Goal: Complete application form: Complete application form

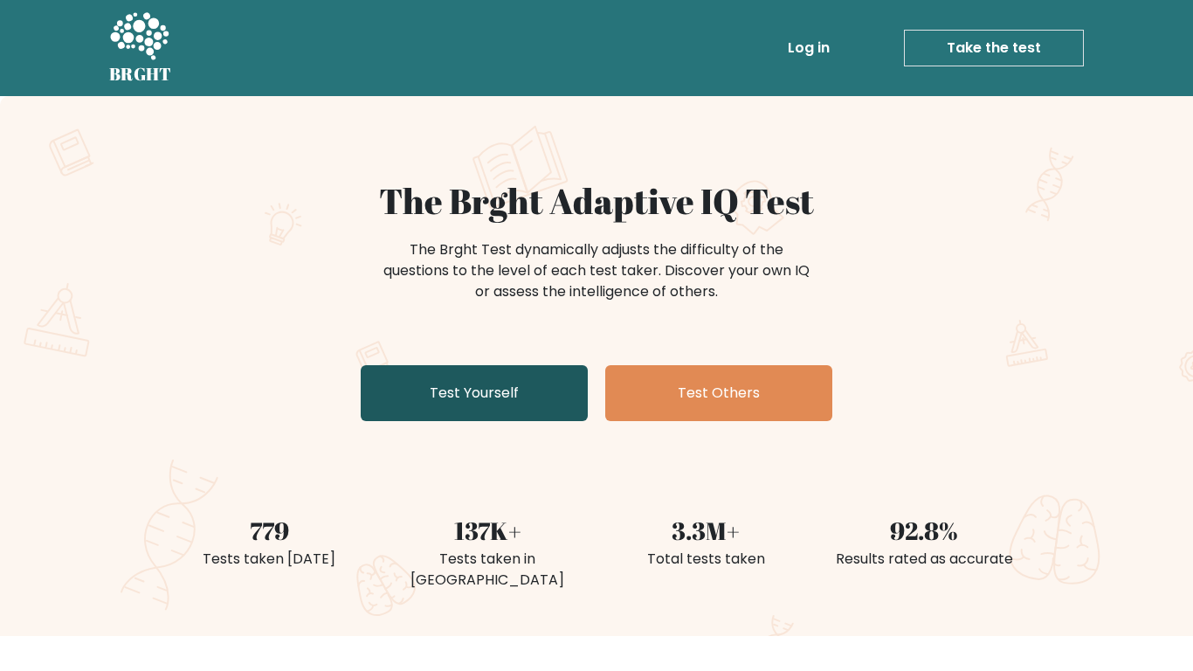
click at [396, 372] on link "Test Yourself" at bounding box center [474, 393] width 227 height 56
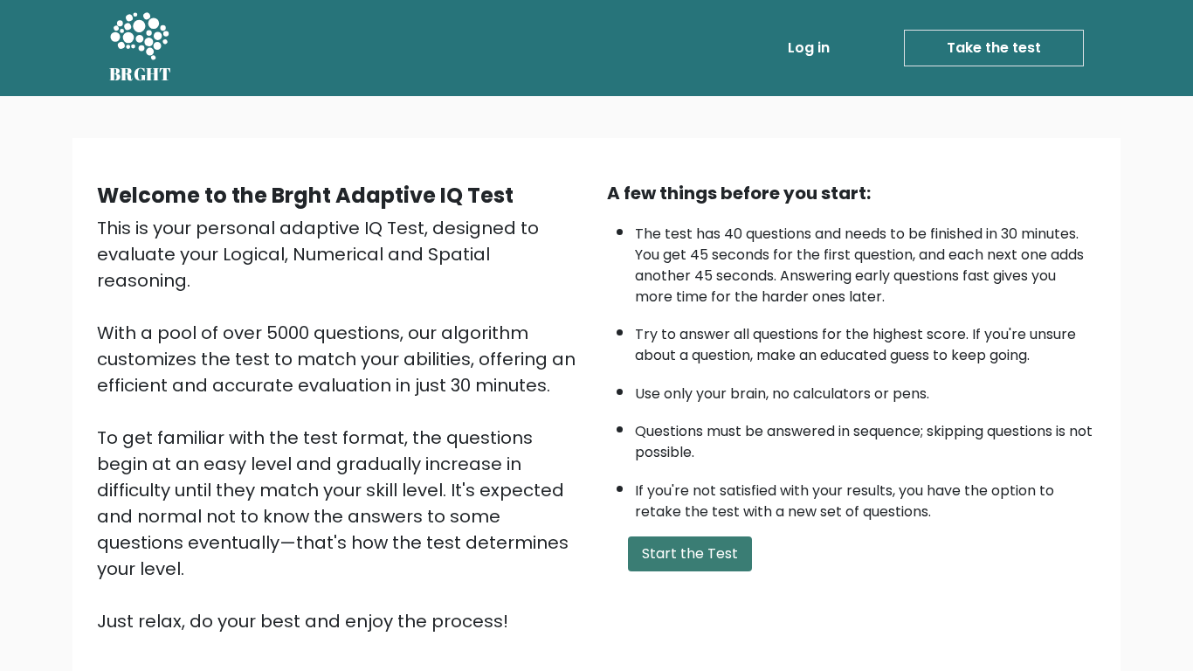
click at [658, 547] on button "Start the Test" at bounding box center [690, 553] width 124 height 35
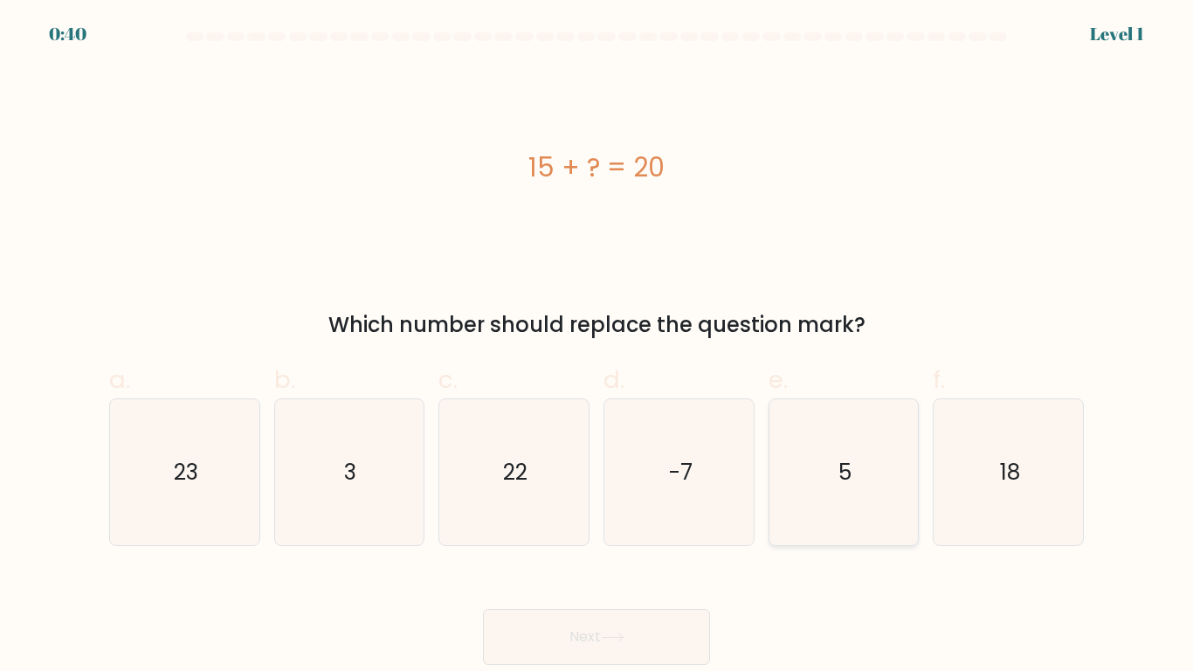
click at [866, 466] on icon "5" at bounding box center [843, 472] width 146 height 146
click at [597, 347] on input "e. 5" at bounding box center [596, 340] width 1 height 11
radio input "true"
click at [637, 619] on button "Next" at bounding box center [596, 637] width 227 height 56
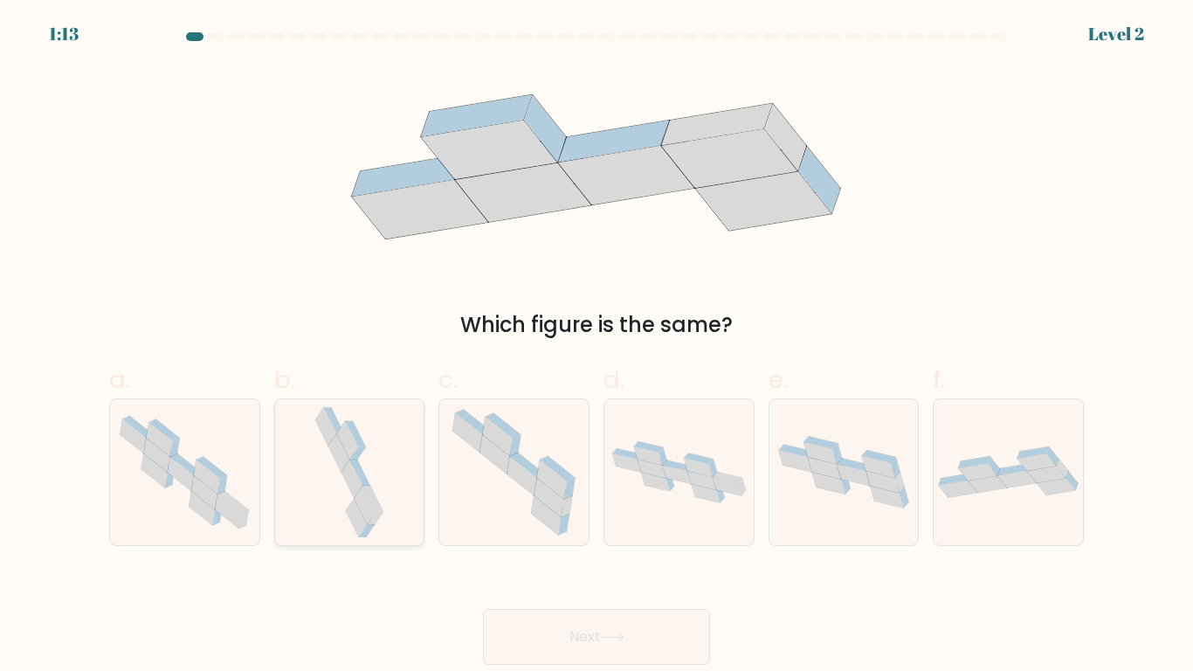
click at [326, 493] on icon at bounding box center [349, 472] width 77 height 146
click at [596, 347] on input "b." at bounding box center [596, 340] width 1 height 11
radio input "true"
click at [490, 633] on button "Next" at bounding box center [596, 637] width 227 height 56
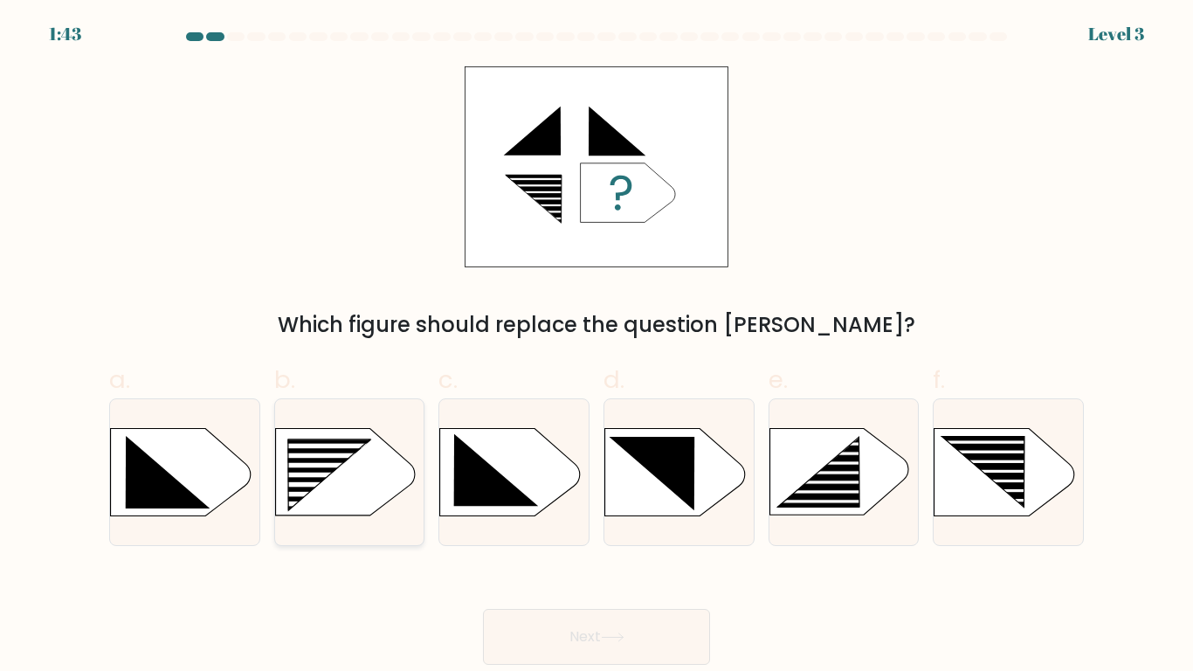
click at [340, 475] on rect at bounding box center [317, 474] width 119 height 5
click at [596, 347] on input "b." at bounding box center [596, 340] width 1 height 11
radio input "true"
click at [554, 634] on button "Next" at bounding box center [596, 637] width 227 height 56
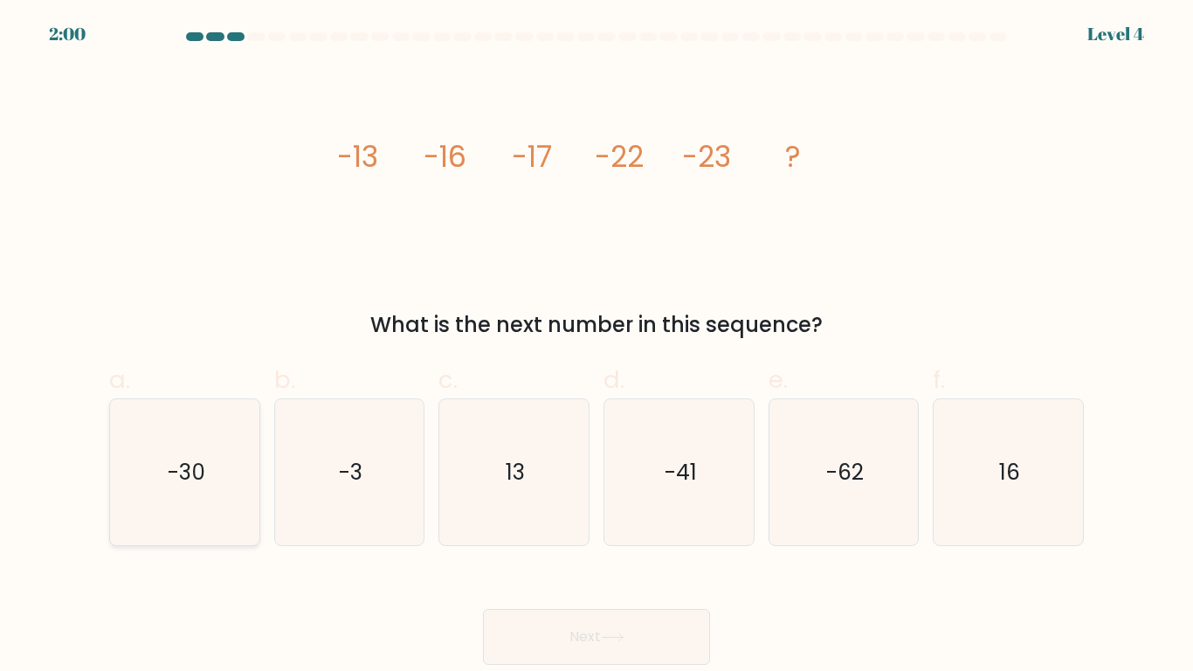
click at [169, 472] on text "-30" at bounding box center [186, 472] width 38 height 31
click at [596, 347] on input "a. -30" at bounding box center [596, 340] width 1 height 11
radio input "true"
click at [554, 648] on button "Next" at bounding box center [596, 637] width 227 height 56
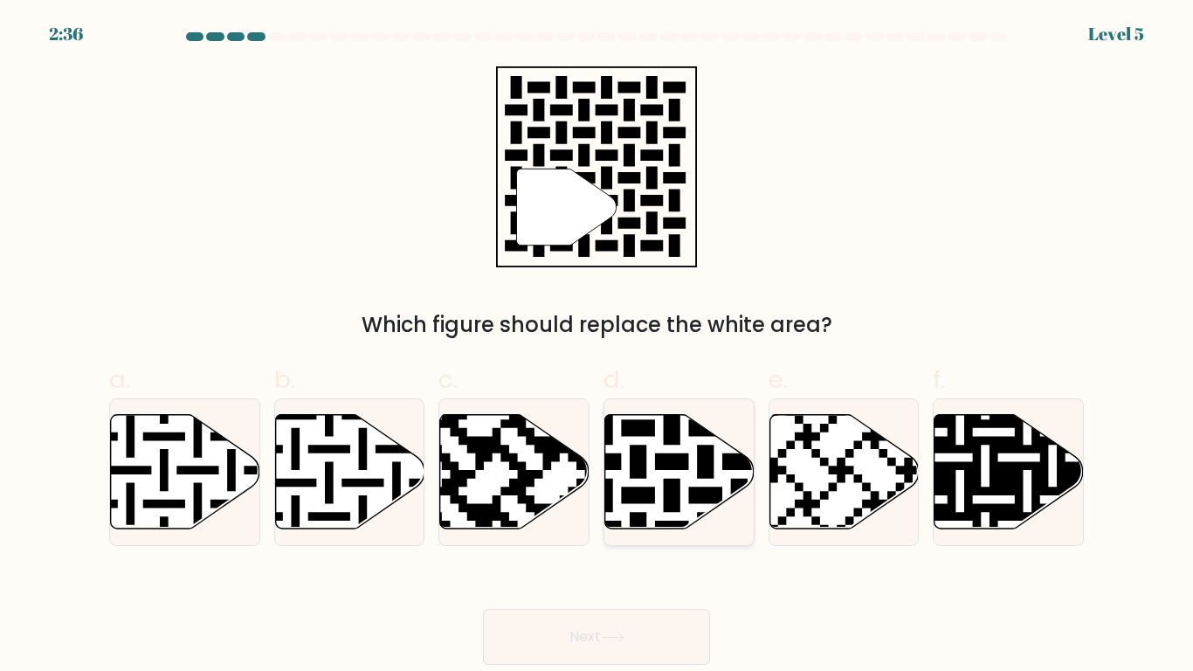
click at [614, 453] on icon at bounding box center [723, 410] width 271 height 271
click at [597, 347] on input "d." at bounding box center [596, 340] width 1 height 11
radio input "true"
click at [631, 646] on button "Next" at bounding box center [596, 637] width 227 height 56
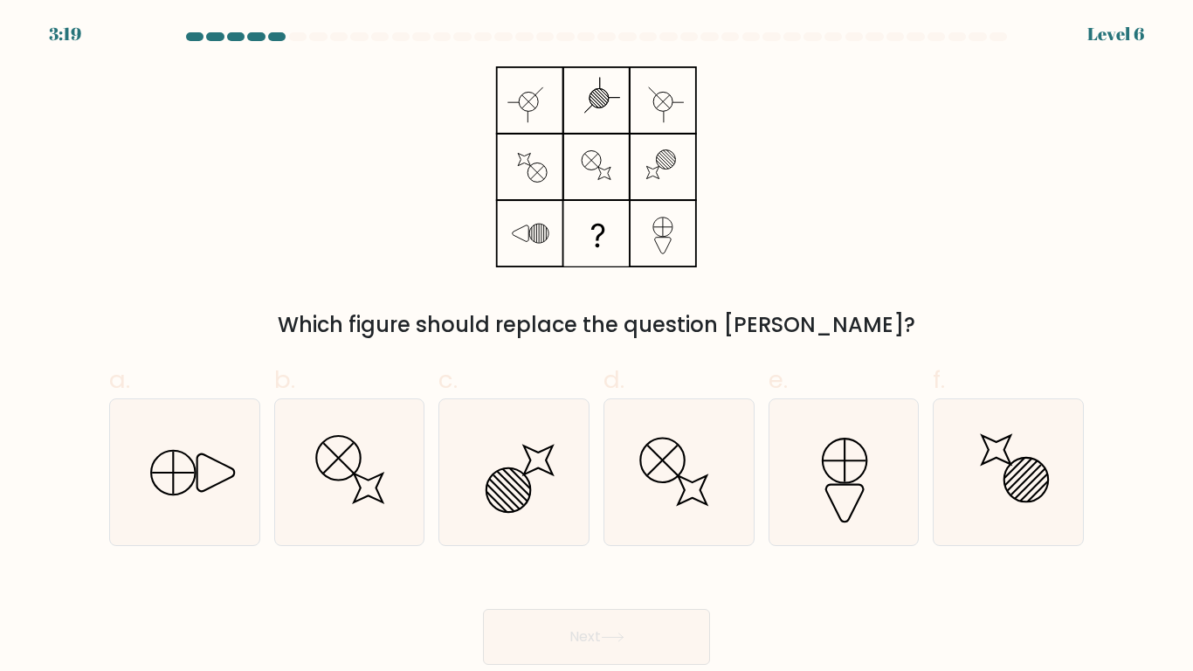
click at [631, 646] on button "Next" at bounding box center [596, 637] width 227 height 56
click at [204, 455] on icon at bounding box center [215, 473] width 38 height 38
click at [596, 347] on input "a." at bounding box center [596, 340] width 1 height 11
radio input "true"
click at [557, 620] on button "Next" at bounding box center [596, 637] width 227 height 56
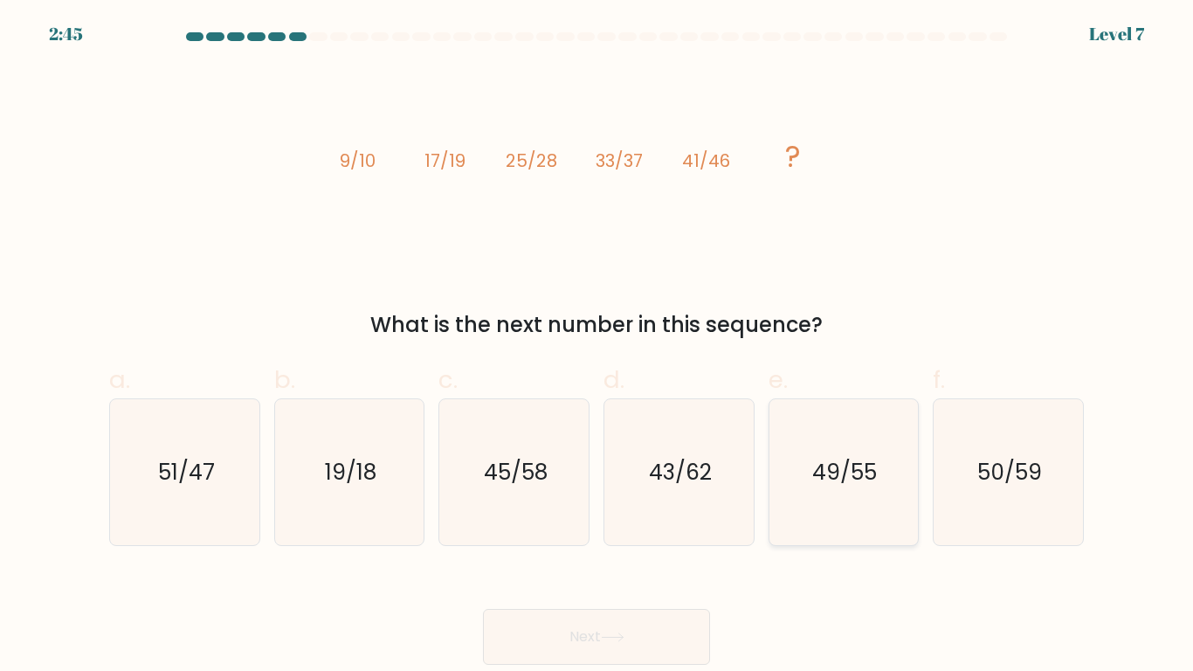
click at [860, 493] on icon "49/55" at bounding box center [843, 472] width 146 height 146
click at [597, 347] on input "e. 49/55" at bounding box center [596, 340] width 1 height 11
radio input "true"
click at [600, 645] on button "Next" at bounding box center [596, 637] width 227 height 56
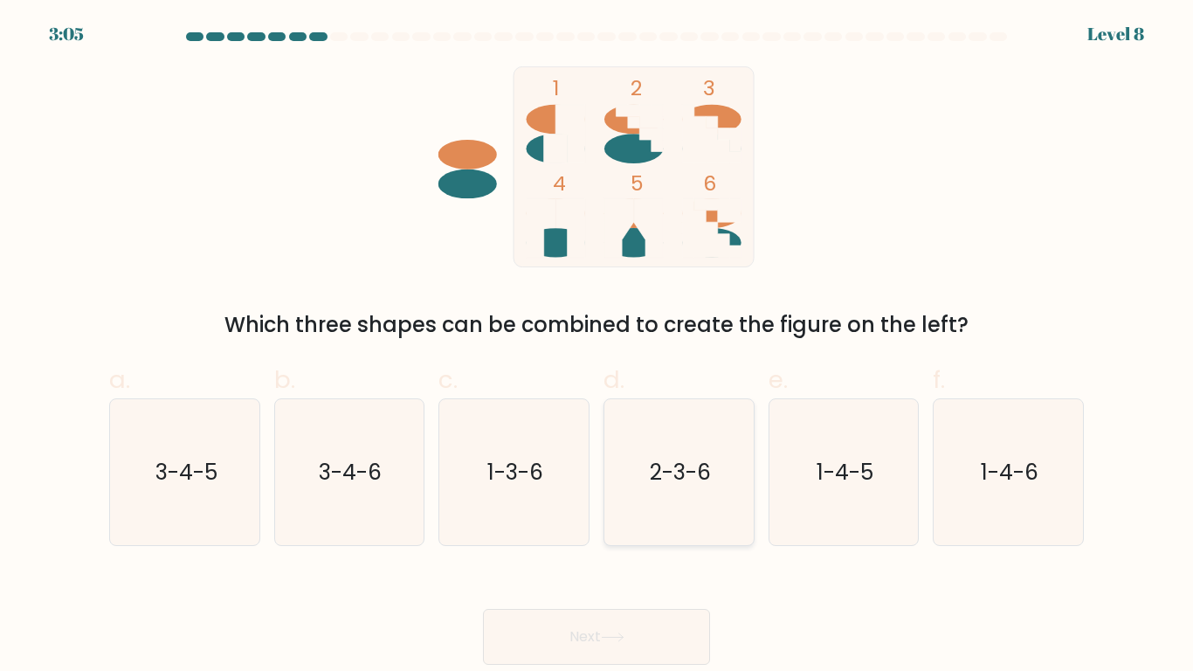
click at [675, 453] on icon "2-3-6" at bounding box center [679, 472] width 146 height 146
click at [597, 347] on input "d. 2-3-6" at bounding box center [596, 340] width 1 height 11
radio input "true"
click at [603, 618] on button "Next" at bounding box center [596, 637] width 227 height 56
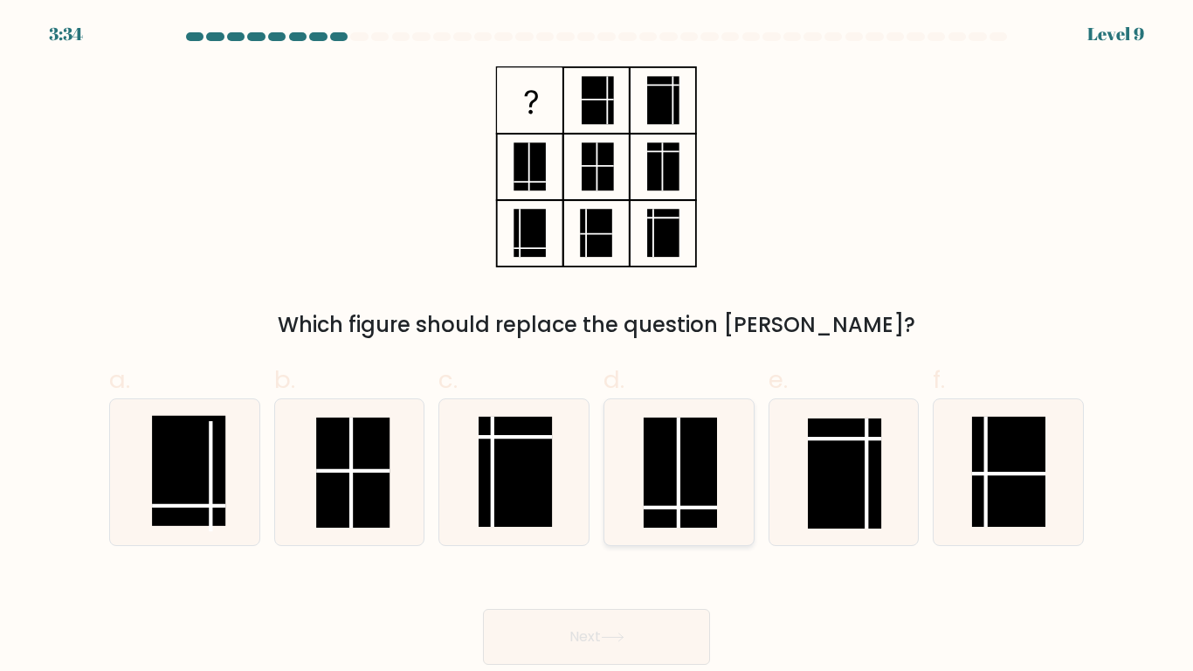
click at [690, 466] on rect at bounding box center [680, 472] width 73 height 110
click at [597, 347] on input "d." at bounding box center [596, 340] width 1 height 11
radio input "true"
click at [590, 638] on button "Next" at bounding box center [596, 637] width 227 height 56
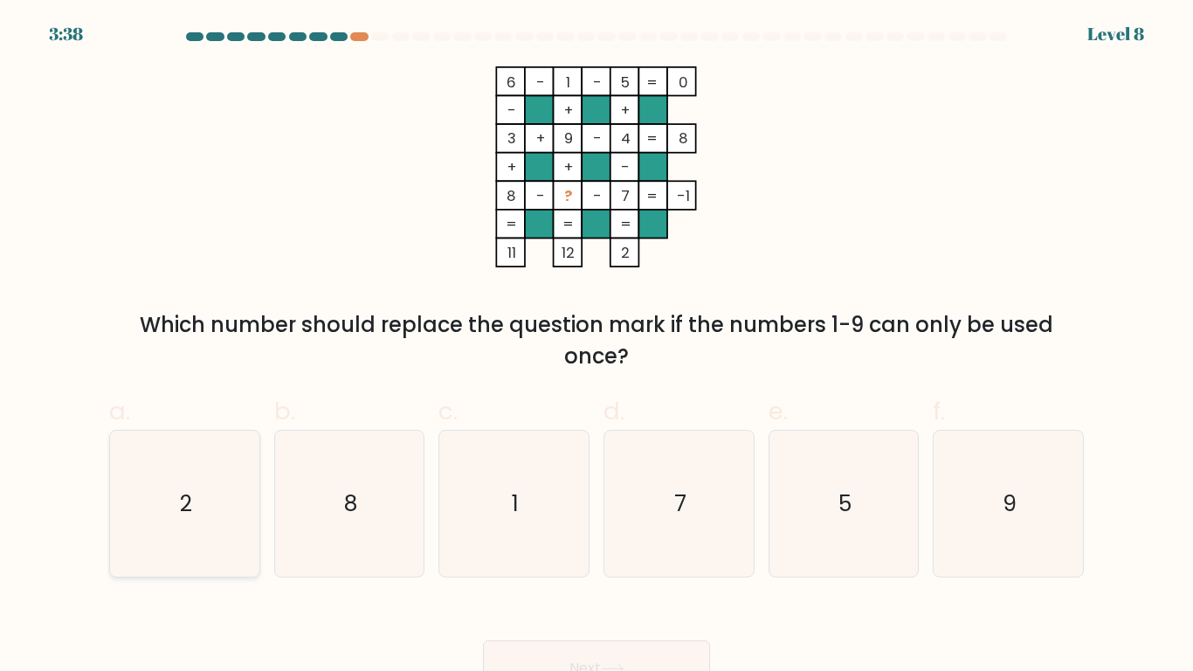
click at [160, 490] on icon "2" at bounding box center [185, 504] width 146 height 146
click at [596, 347] on input "a. 2" at bounding box center [596, 340] width 1 height 11
radio input "true"
click at [530, 646] on button "Next" at bounding box center [596, 668] width 227 height 56
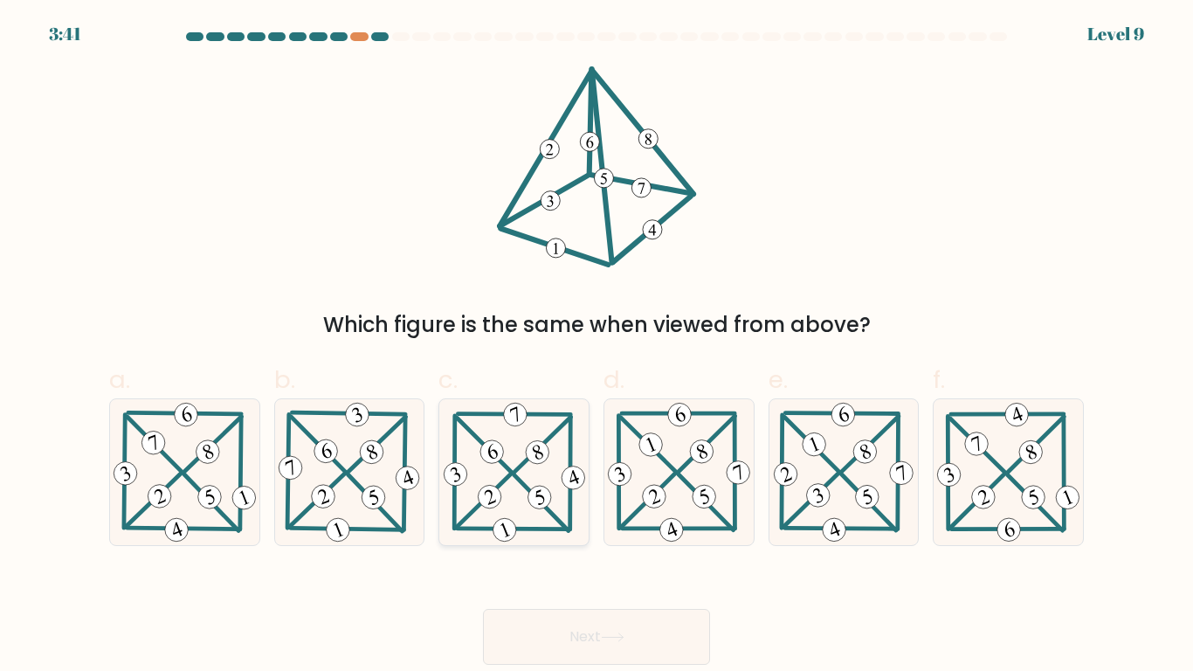
click at [457, 467] on 225 at bounding box center [455, 474] width 30 height 30
click at [596, 347] on input "c." at bounding box center [596, 340] width 1 height 11
radio input "true"
click at [627, 642] on button "Next" at bounding box center [596, 637] width 227 height 56
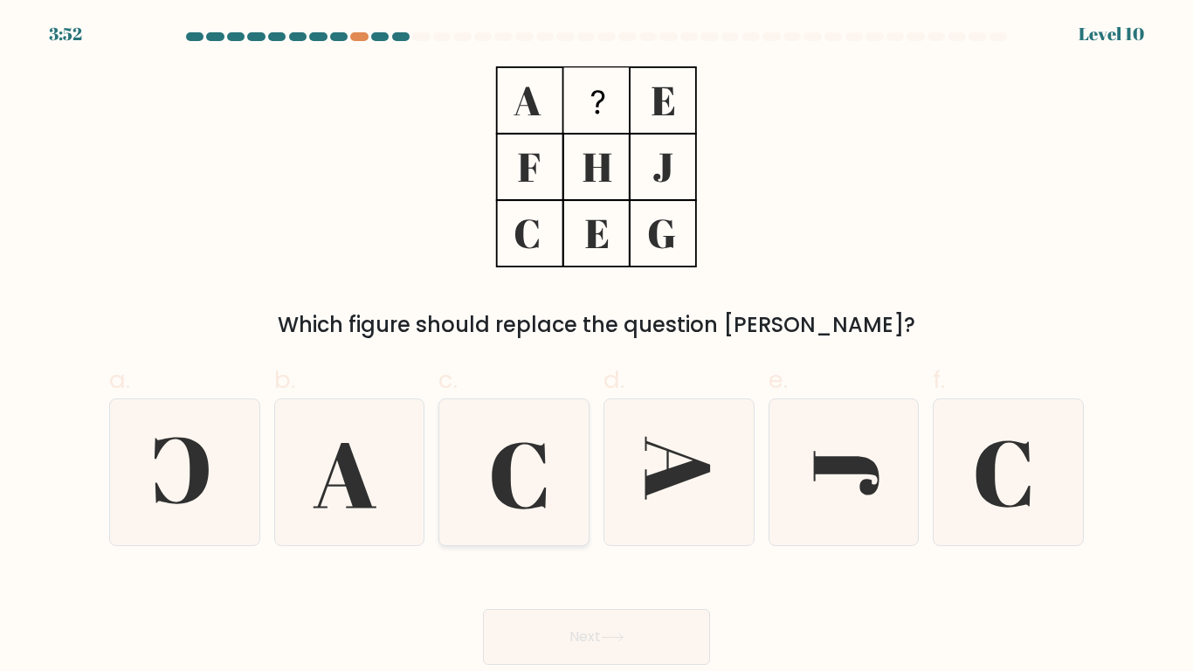
click at [569, 503] on icon at bounding box center [514, 472] width 146 height 146
click at [596, 347] on input "c." at bounding box center [596, 340] width 1 height 11
radio input "true"
click at [607, 658] on button "Next" at bounding box center [596, 637] width 227 height 56
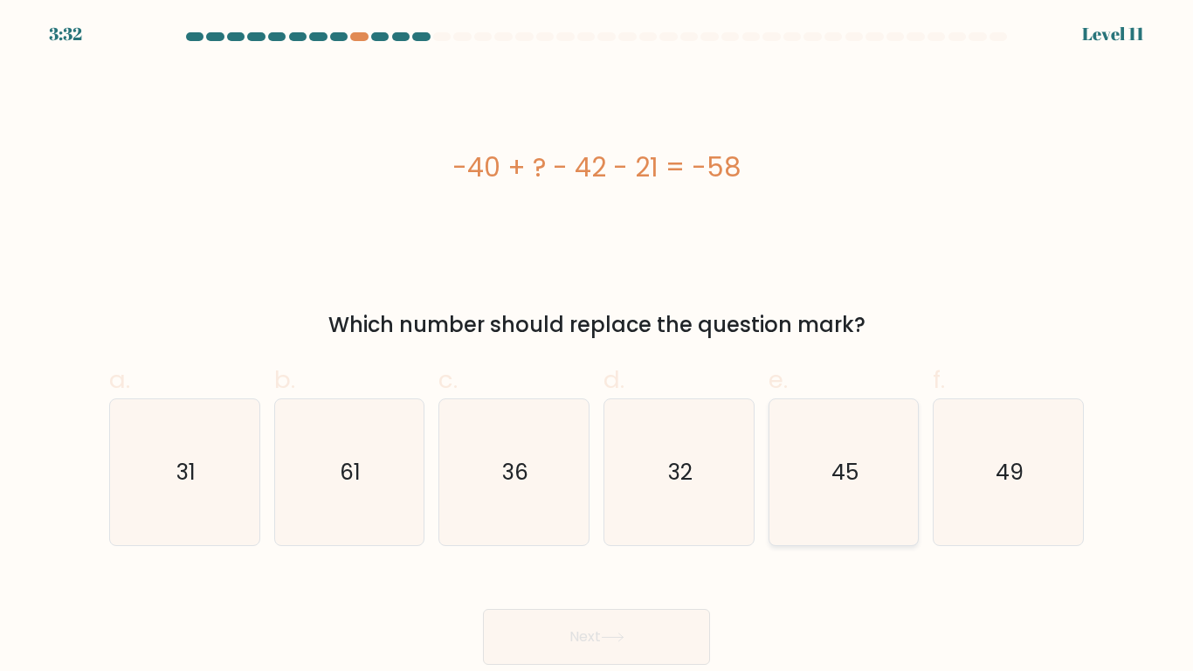
click at [891, 500] on icon "45" at bounding box center [843, 472] width 146 height 146
click at [597, 347] on input "e. 45" at bounding box center [596, 340] width 1 height 11
radio input "true"
click at [618, 645] on button "Next" at bounding box center [596, 637] width 227 height 56
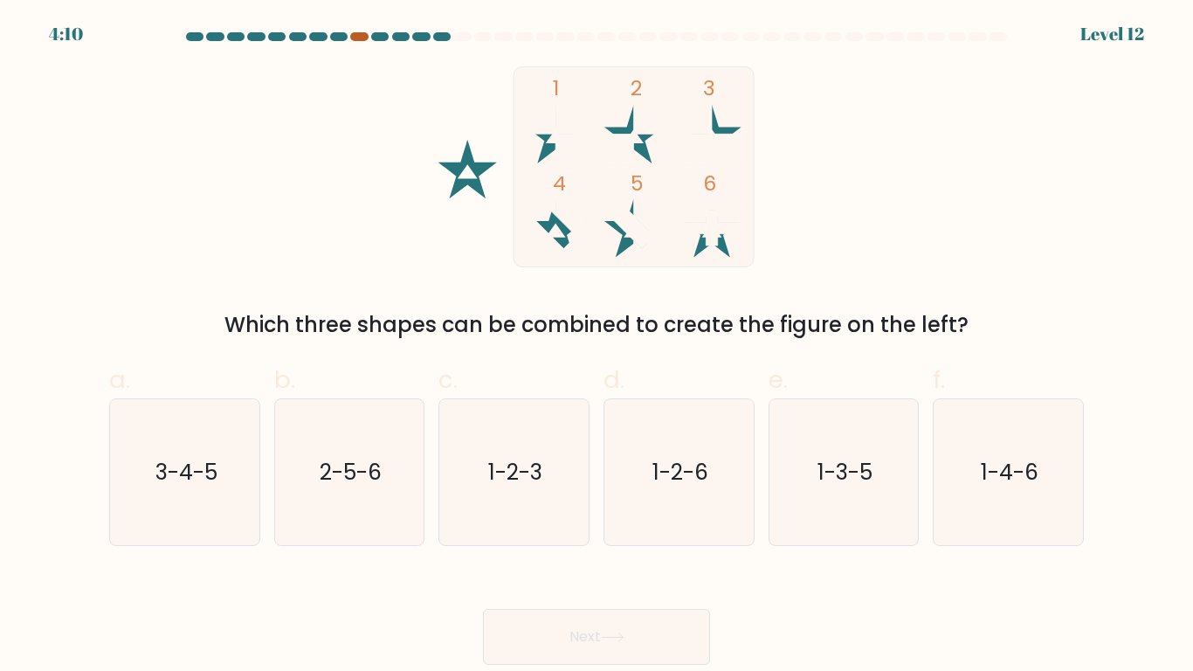
click at [363, 38] on div at bounding box center [358, 36] width 17 height 9
click at [483, 500] on icon "1-2-3" at bounding box center [514, 472] width 146 height 146
click at [596, 347] on input "c. 1-2-3" at bounding box center [596, 340] width 1 height 11
radio input "true"
click at [605, 621] on button "Next" at bounding box center [596, 637] width 227 height 56
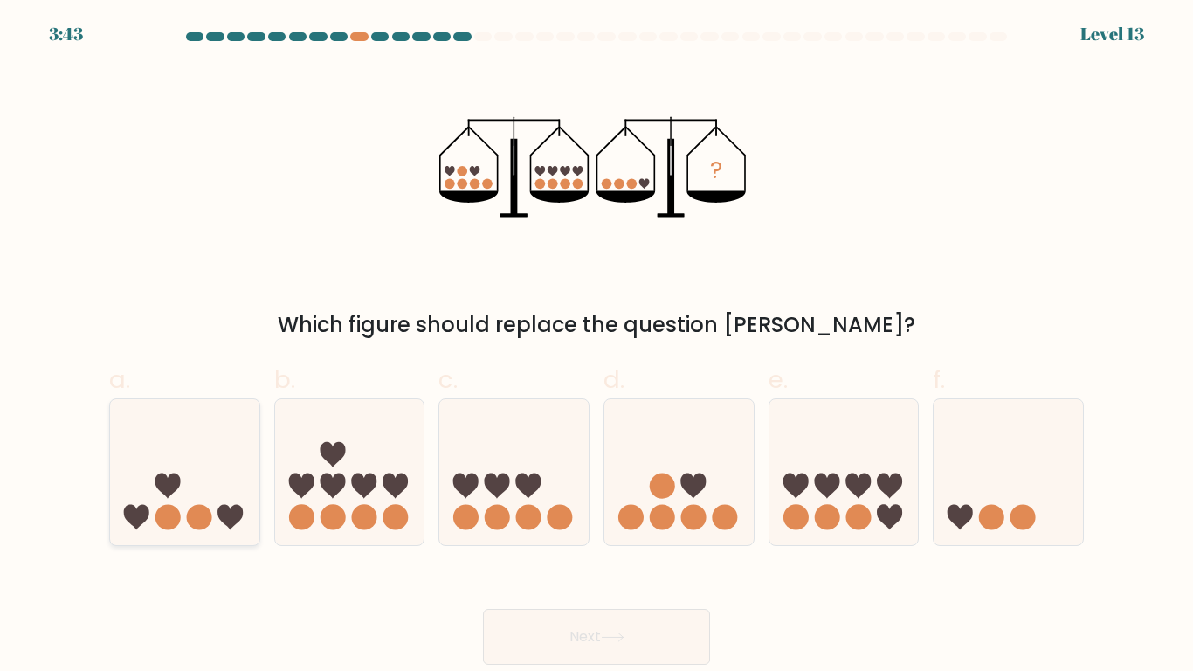
click at [186, 421] on icon at bounding box center [184, 471] width 149 height 123
click at [596, 347] on input "a." at bounding box center [596, 340] width 1 height 11
radio input "true"
click at [510, 605] on div "Next" at bounding box center [596, 616] width 995 height 98
click at [516, 619] on button "Next" at bounding box center [596, 637] width 227 height 56
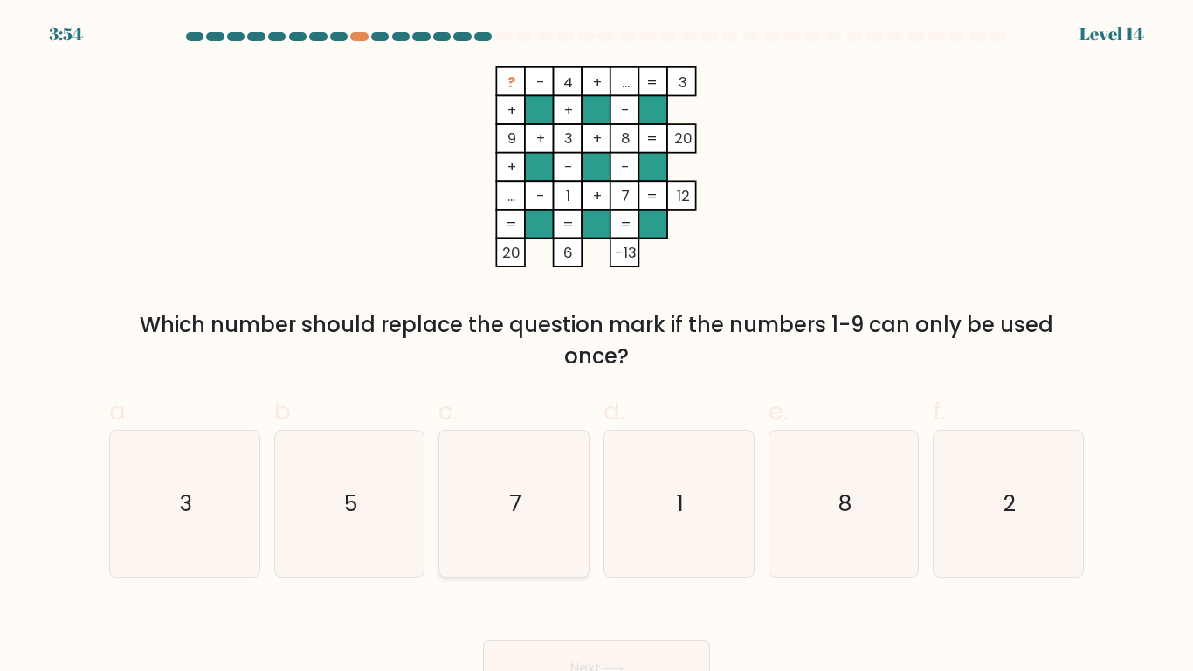
click at [513, 549] on icon "7" at bounding box center [514, 504] width 146 height 146
click at [596, 347] on input "c. 7" at bounding box center [596, 340] width 1 height 11
radio input "true"
click at [574, 651] on button "Next" at bounding box center [596, 668] width 227 height 56
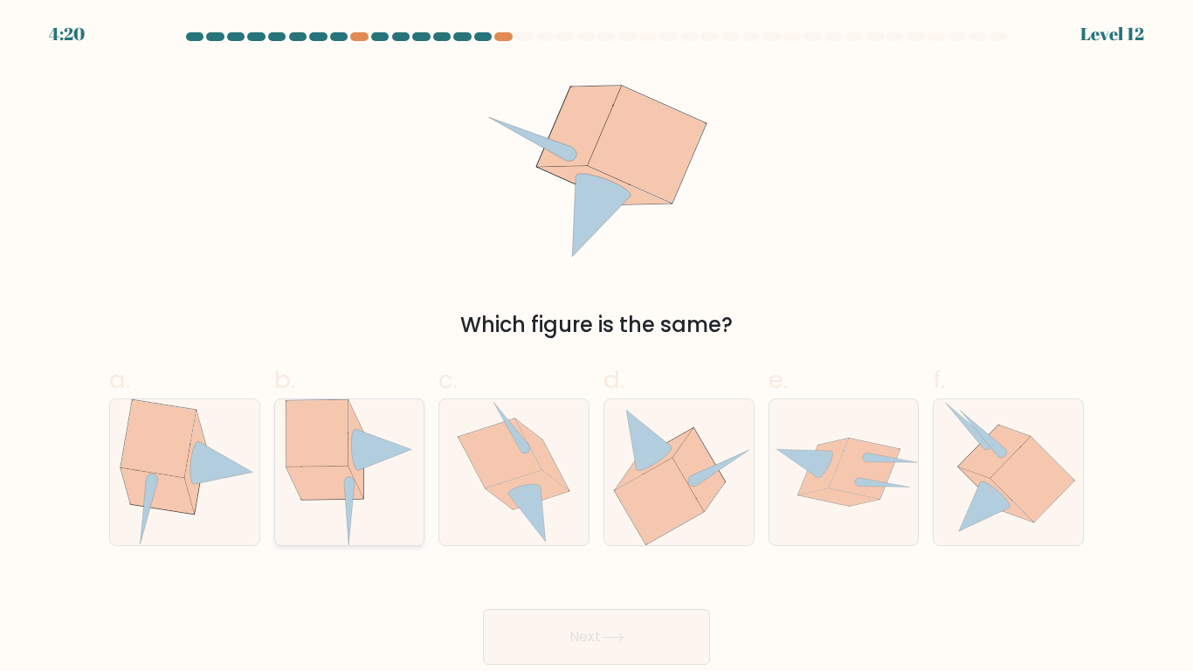
click at [376, 527] on icon at bounding box center [349, 472] width 127 height 146
click at [596, 347] on input "b." at bounding box center [596, 340] width 1 height 11
radio input "true"
click at [634, 645] on button "Next" at bounding box center [596, 637] width 227 height 56
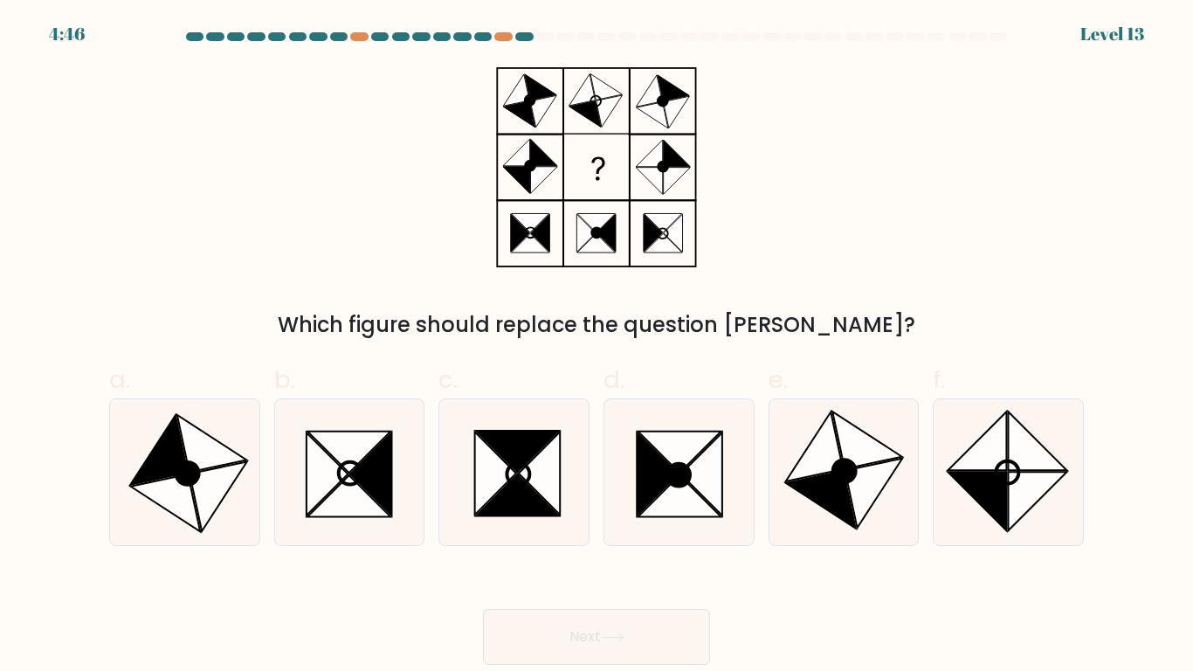
click at [634, 645] on button "Next" at bounding box center [596, 637] width 227 height 56
click at [986, 468] on icon at bounding box center [976, 440] width 59 height 59
click at [597, 347] on input "f." at bounding box center [596, 340] width 1 height 11
radio input "true"
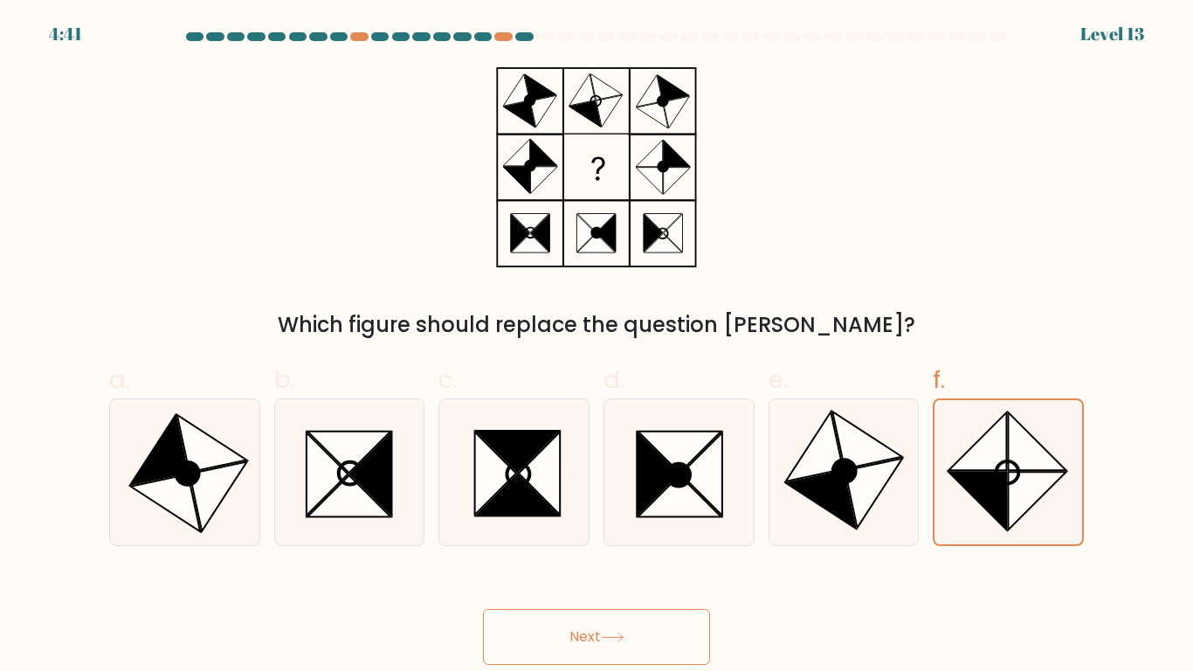
click at [678, 648] on button "Next" at bounding box center [596, 637] width 227 height 56
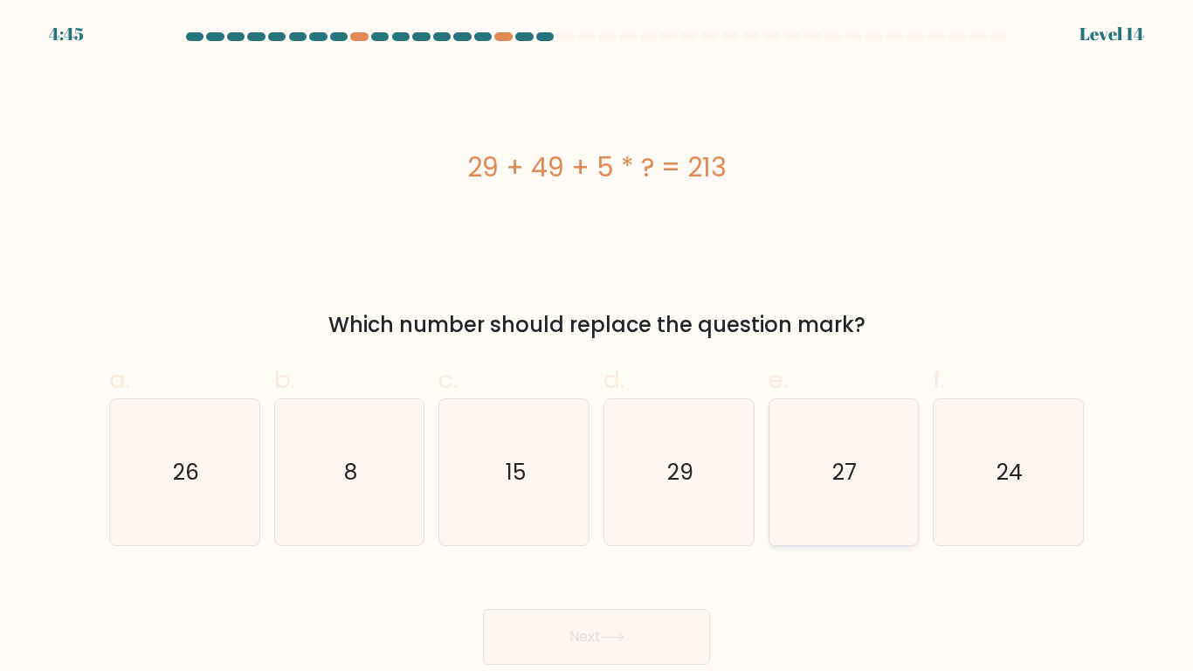
click at [815, 501] on icon "27" at bounding box center [843, 472] width 146 height 146
click at [597, 347] on input "e. 27" at bounding box center [596, 340] width 1 height 11
radio input "true"
click at [635, 619] on button "Next" at bounding box center [596, 637] width 227 height 56
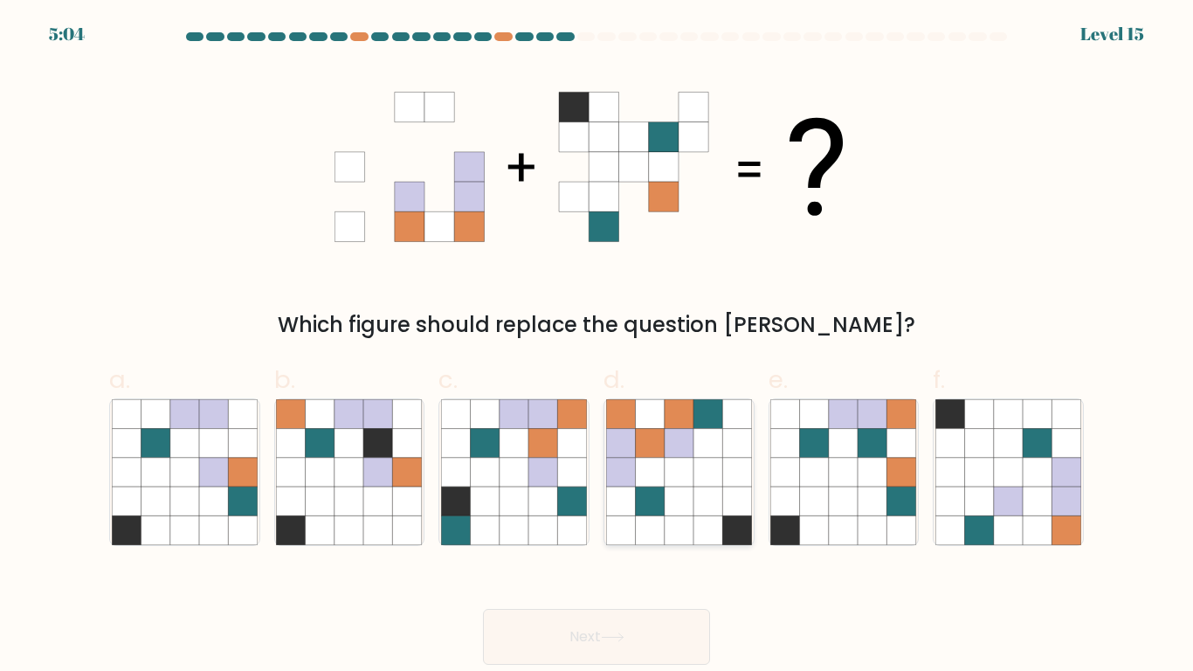
click at [686, 514] on icon at bounding box center [679, 500] width 29 height 29
click at [597, 347] on input "d." at bounding box center [596, 340] width 1 height 11
radio input "true"
click at [687, 628] on button "Next" at bounding box center [596, 637] width 227 height 56
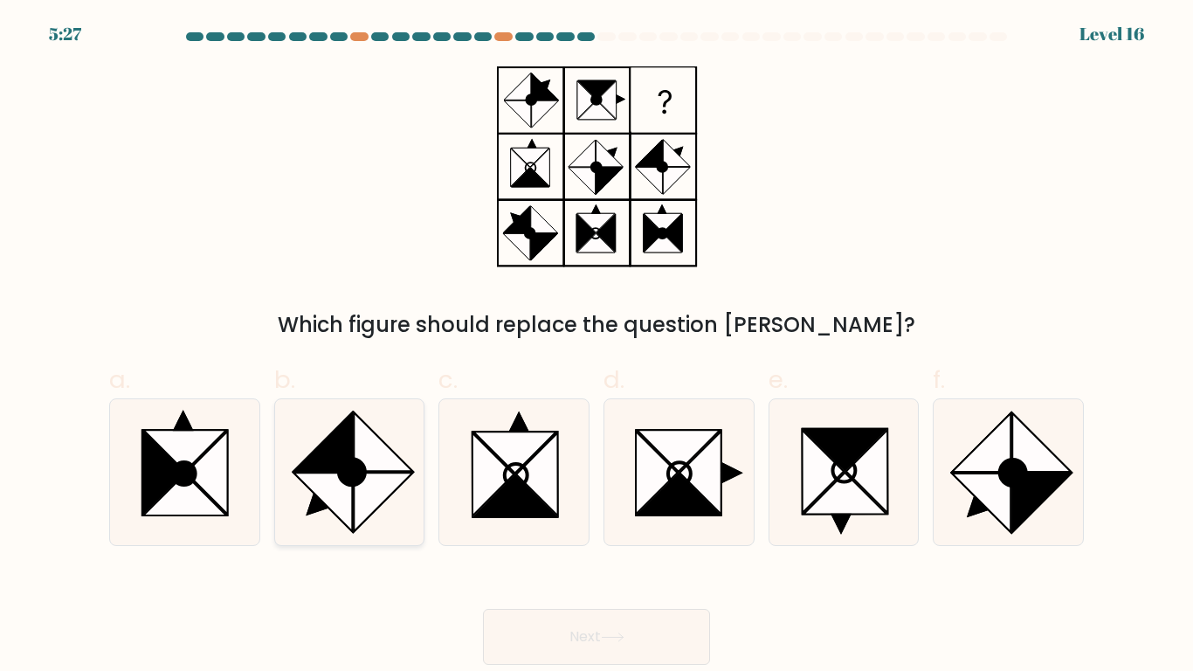
click at [411, 485] on icon at bounding box center [349, 472] width 146 height 146
click at [596, 347] on input "b." at bounding box center [596, 340] width 1 height 11
radio input "true"
click at [548, 624] on button "Next" at bounding box center [596, 637] width 227 height 56
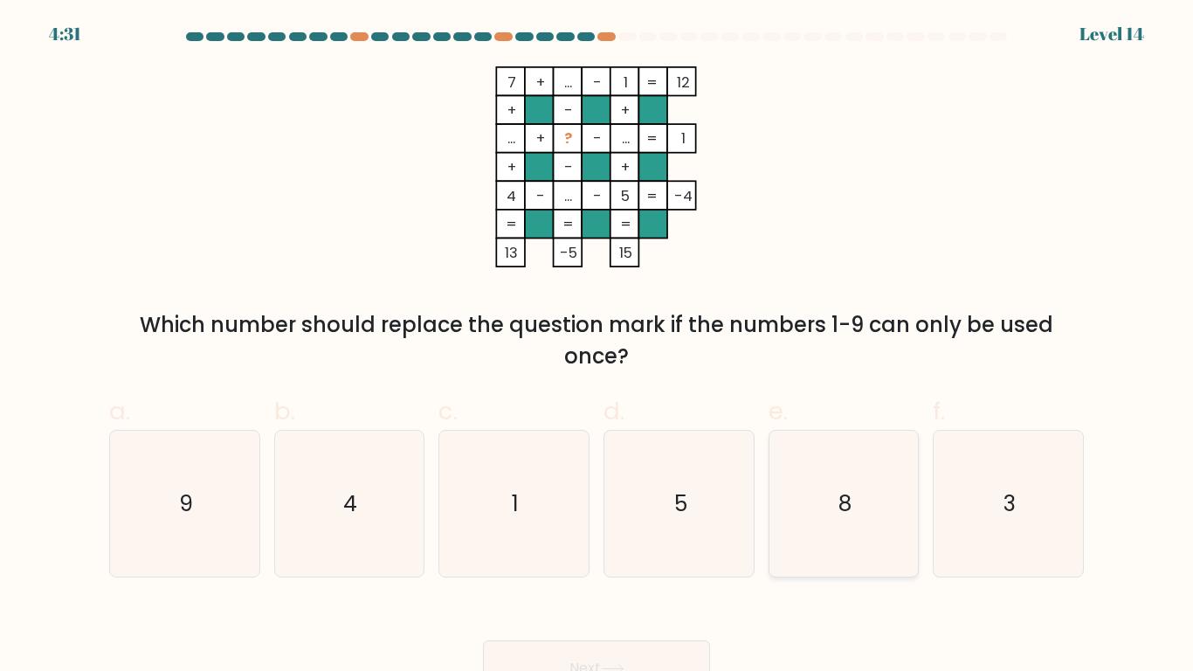
click at [862, 466] on icon "8" at bounding box center [843, 504] width 146 height 146
click at [597, 347] on input "e. 8" at bounding box center [596, 340] width 1 height 11
radio input "true"
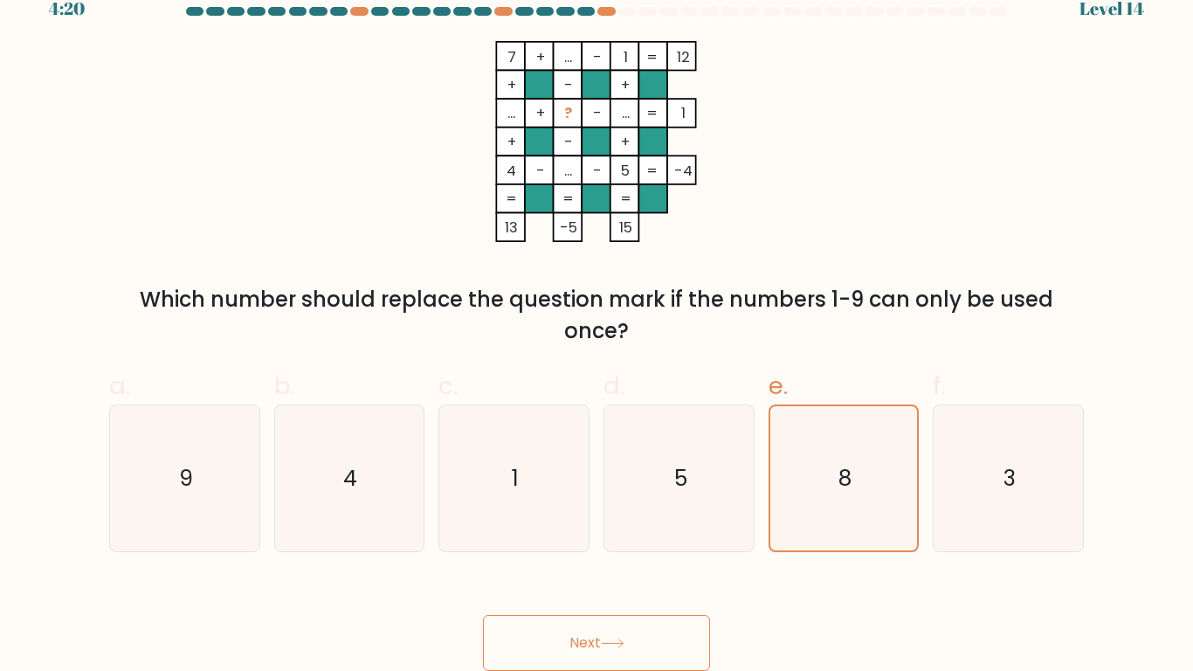
click at [554, 623] on button "Next" at bounding box center [596, 643] width 227 height 56
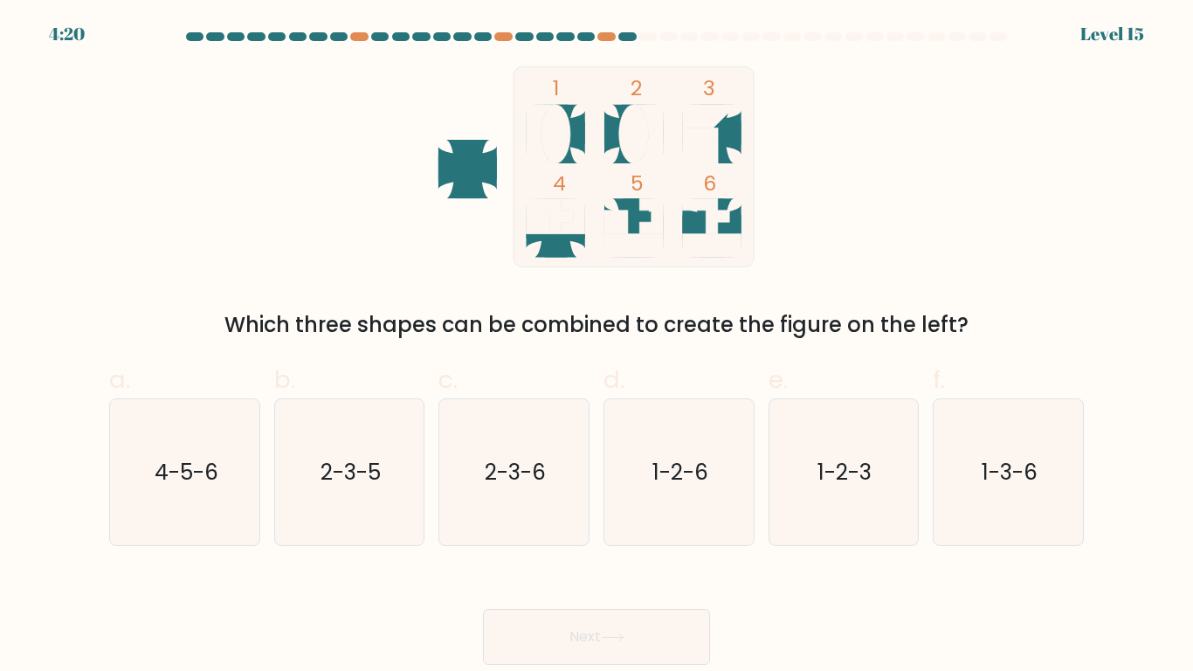
scroll to position [0, 0]
click at [137, 500] on icon "4-5-6" at bounding box center [185, 472] width 146 height 146
click at [596, 347] on input "a. 4-5-6" at bounding box center [596, 340] width 1 height 11
radio input "true"
click at [658, 658] on button "Next" at bounding box center [596, 637] width 227 height 56
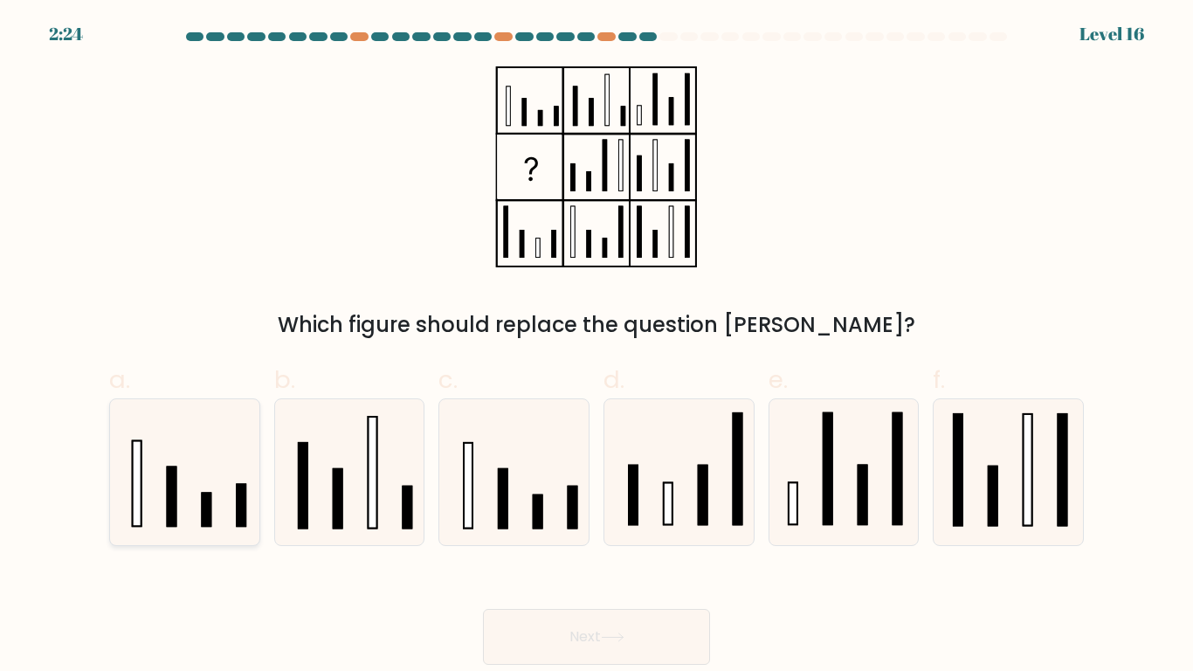
click at [135, 502] on rect at bounding box center [136, 483] width 9 height 86
click at [596, 347] on input "a." at bounding box center [596, 340] width 1 height 11
radio input "true"
click at [586, 634] on button "Next" at bounding box center [596, 637] width 227 height 56
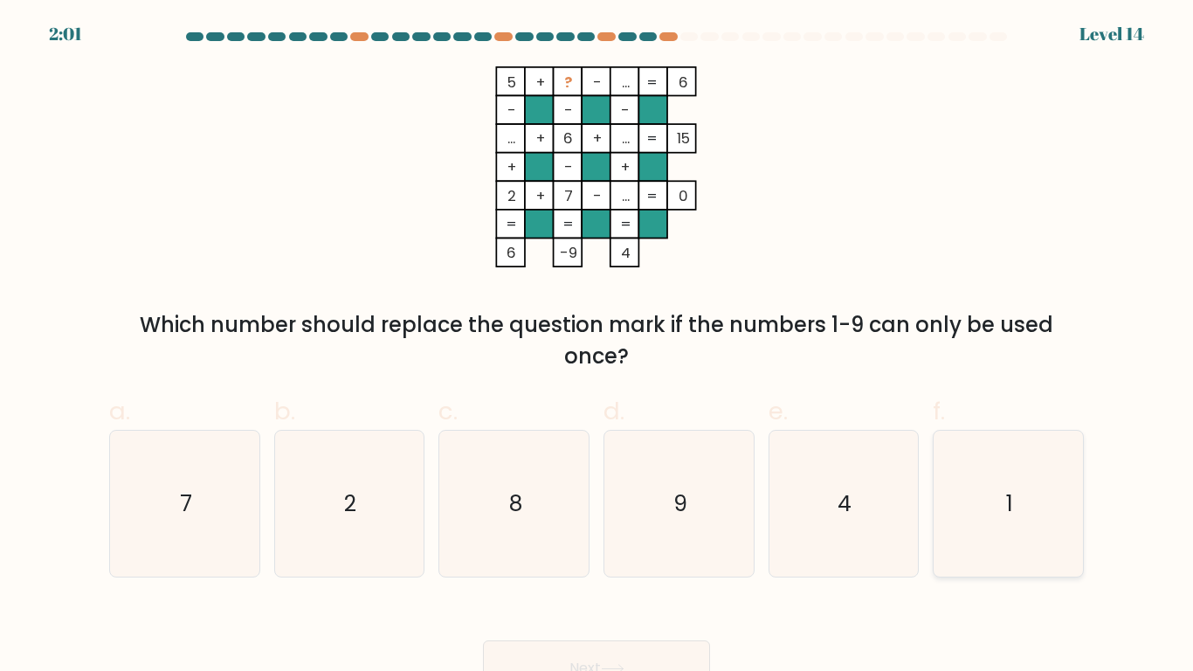
click at [983, 506] on icon "1" at bounding box center [1008, 504] width 146 height 146
click at [597, 347] on input "f. 1" at bounding box center [596, 340] width 1 height 11
radio input "true"
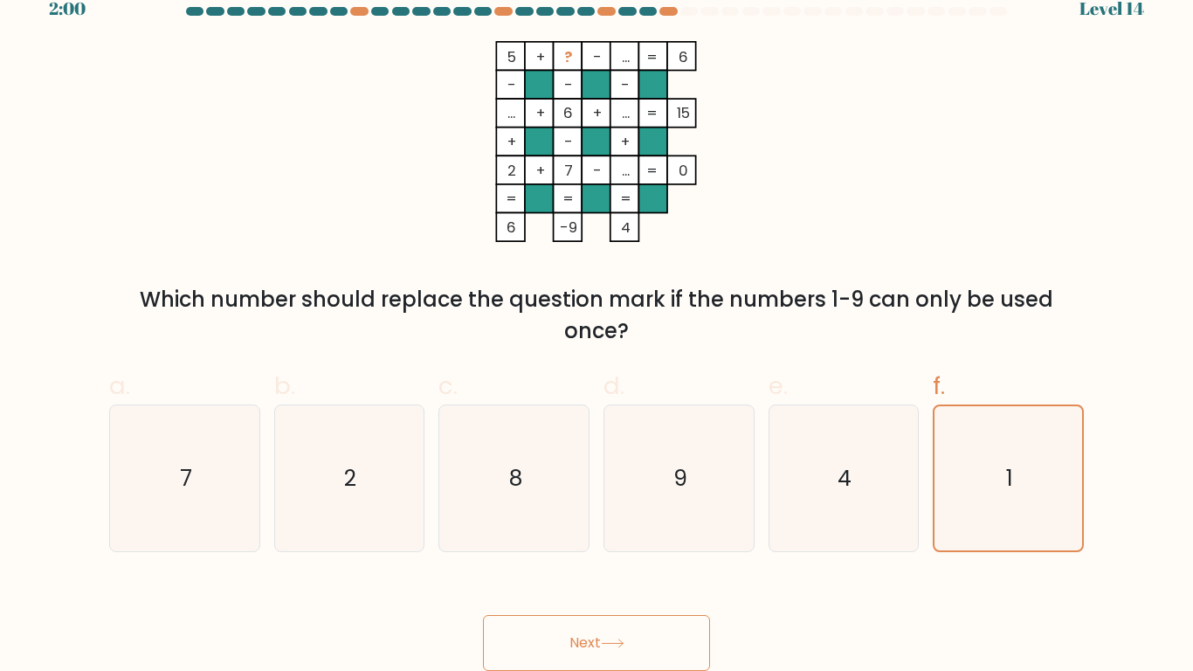
click at [609, 624] on button "Next" at bounding box center [596, 643] width 227 height 56
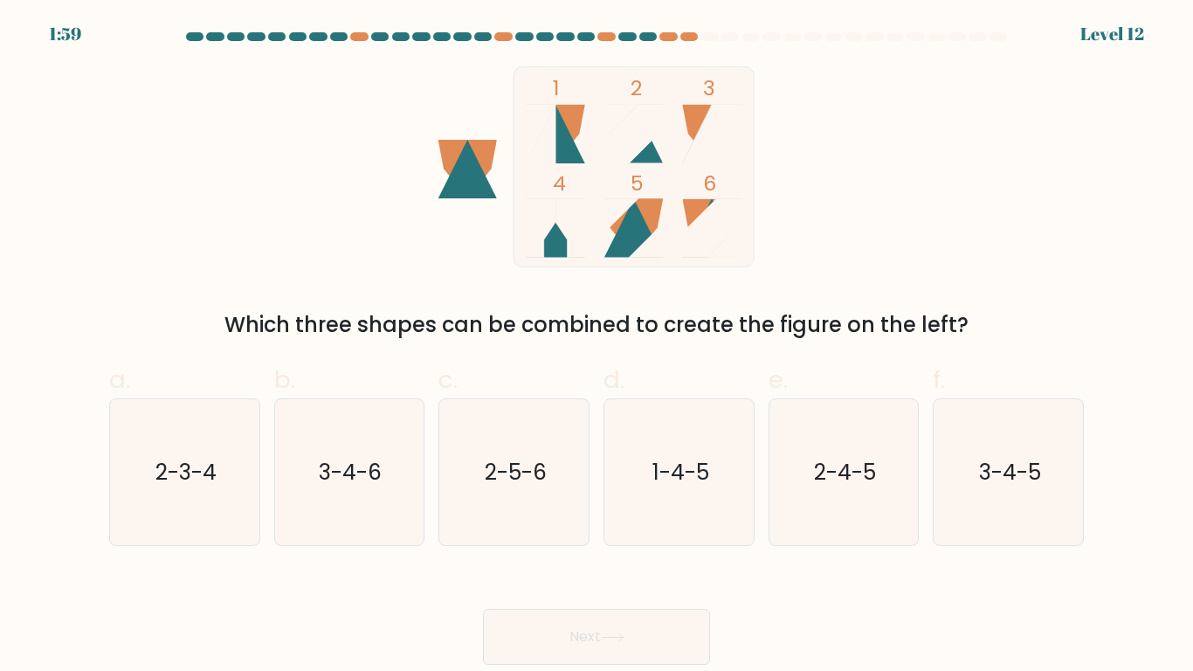
scroll to position [0, 0]
click at [532, 488] on icon "2-5-6" at bounding box center [514, 472] width 146 height 146
click at [596, 347] on input "c. 2-5-6" at bounding box center [596, 340] width 1 height 11
radio input "true"
click at [584, 625] on button "Next" at bounding box center [596, 637] width 227 height 56
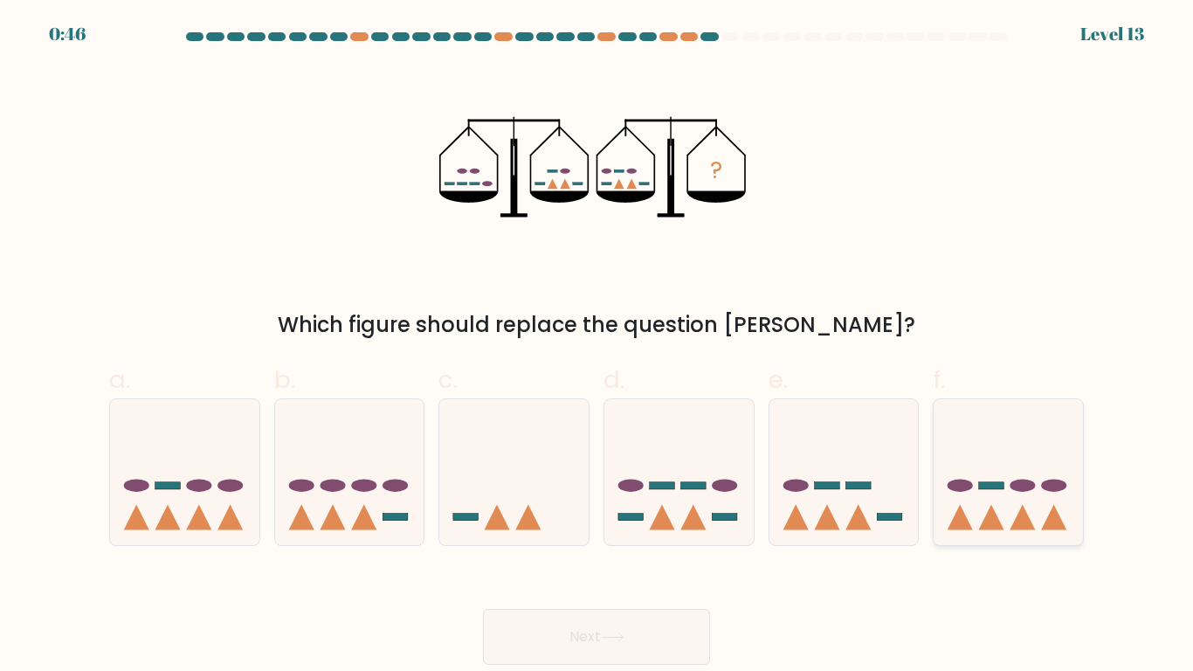
click at [1024, 458] on icon at bounding box center [1007, 471] width 149 height 123
click at [597, 347] on input "f." at bounding box center [596, 340] width 1 height 11
radio input "true"
click at [584, 654] on button "Next" at bounding box center [596, 637] width 227 height 56
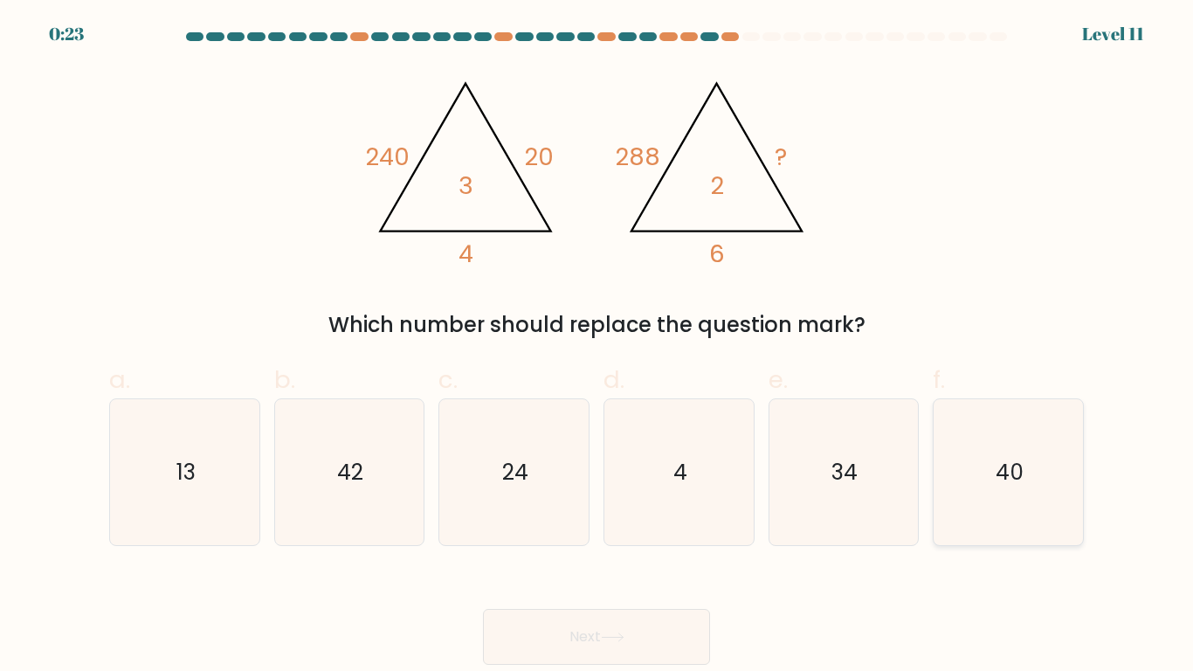
click at [945, 415] on icon "40" at bounding box center [1008, 472] width 146 height 146
click at [597, 347] on input "f. 40" at bounding box center [596, 340] width 1 height 11
radio input "true"
click at [865, 434] on icon "34" at bounding box center [843, 472] width 146 height 146
click at [597, 347] on input "e. 34" at bounding box center [596, 340] width 1 height 11
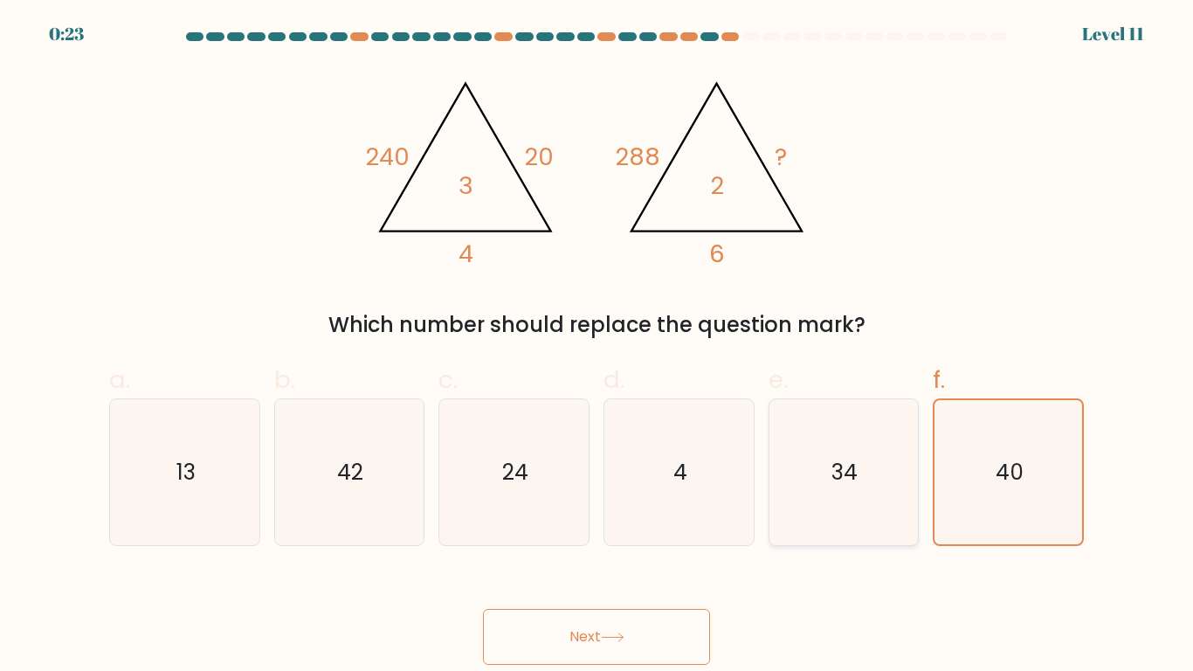
radio input "true"
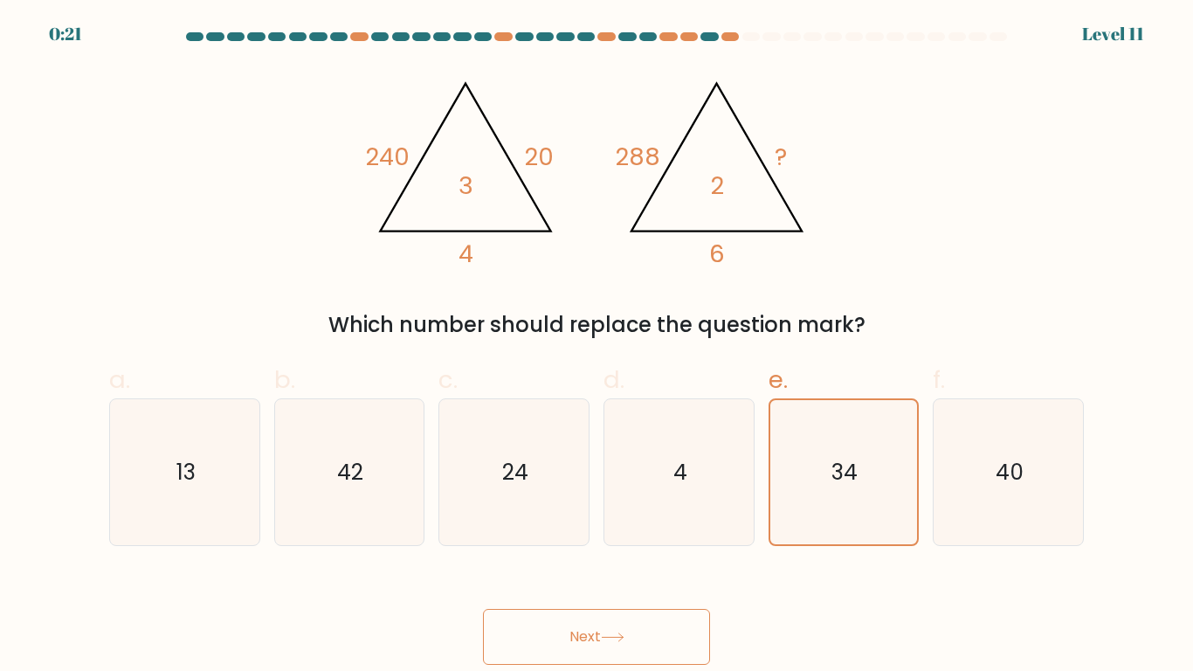
click at [488, 630] on button "Next" at bounding box center [596, 637] width 227 height 56
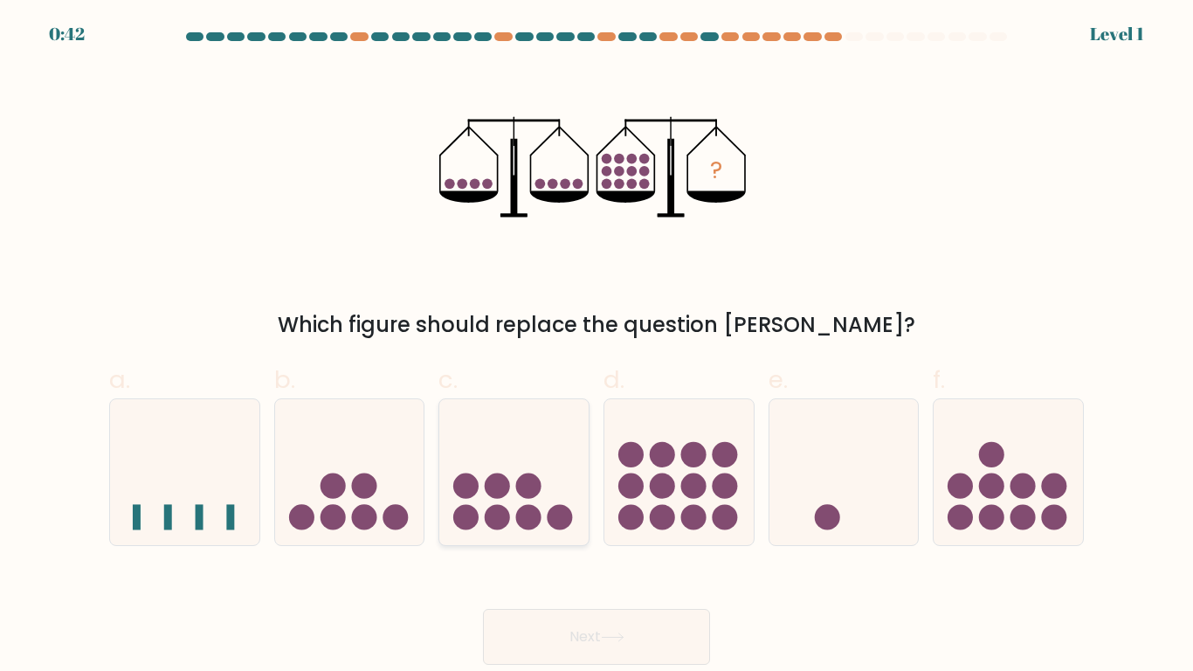
click at [488, 521] on circle at bounding box center [497, 516] width 25 height 25
click at [596, 347] on input "c." at bounding box center [596, 340] width 1 height 11
radio input "true"
click at [527, 590] on div "Next" at bounding box center [596, 616] width 995 height 98
click at [720, 466] on icon at bounding box center [678, 471] width 149 height 123
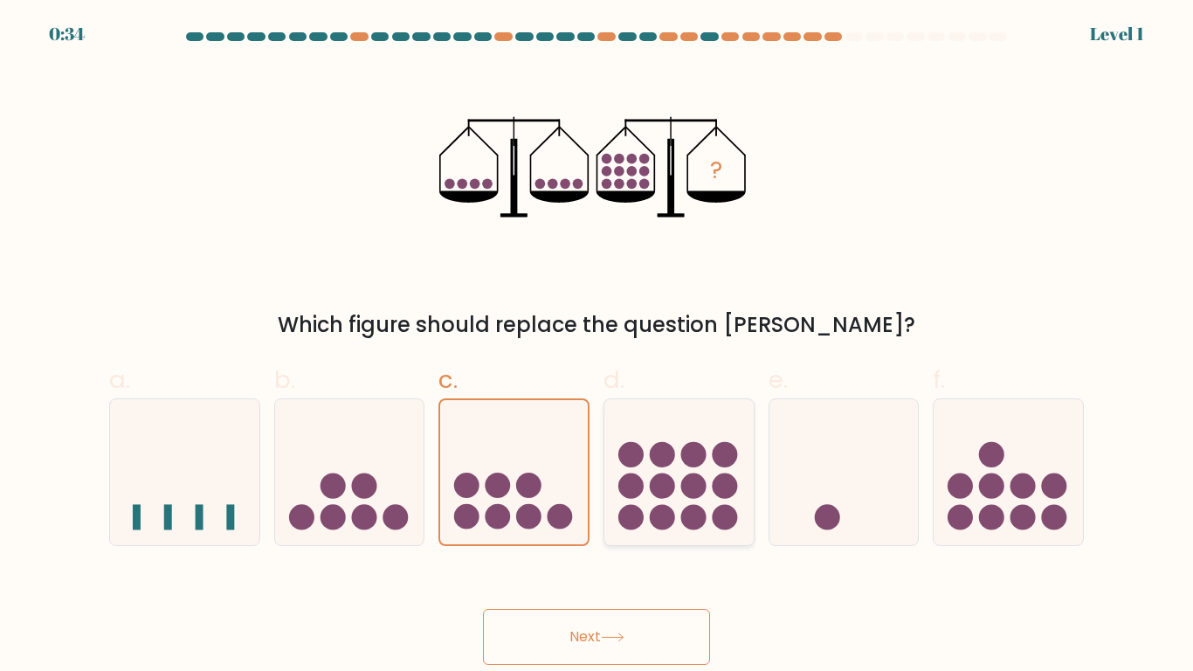
click at [597, 347] on input "d." at bounding box center [596, 340] width 1 height 11
radio input "true"
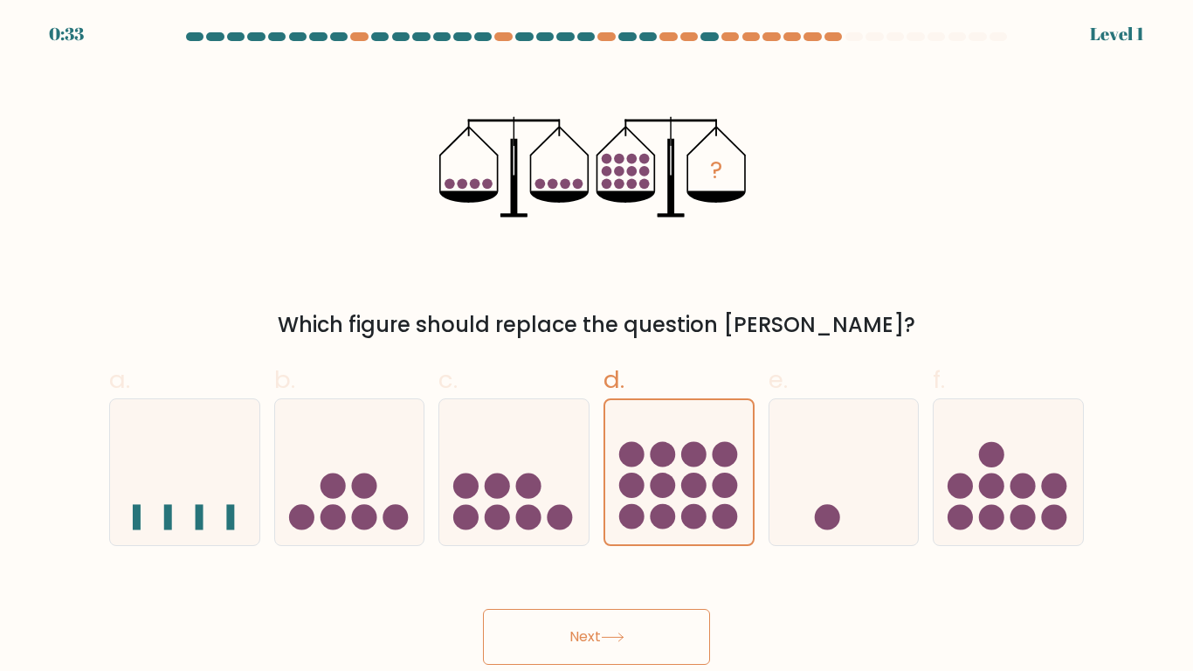
click at [647, 641] on button "Next" at bounding box center [596, 637] width 227 height 56
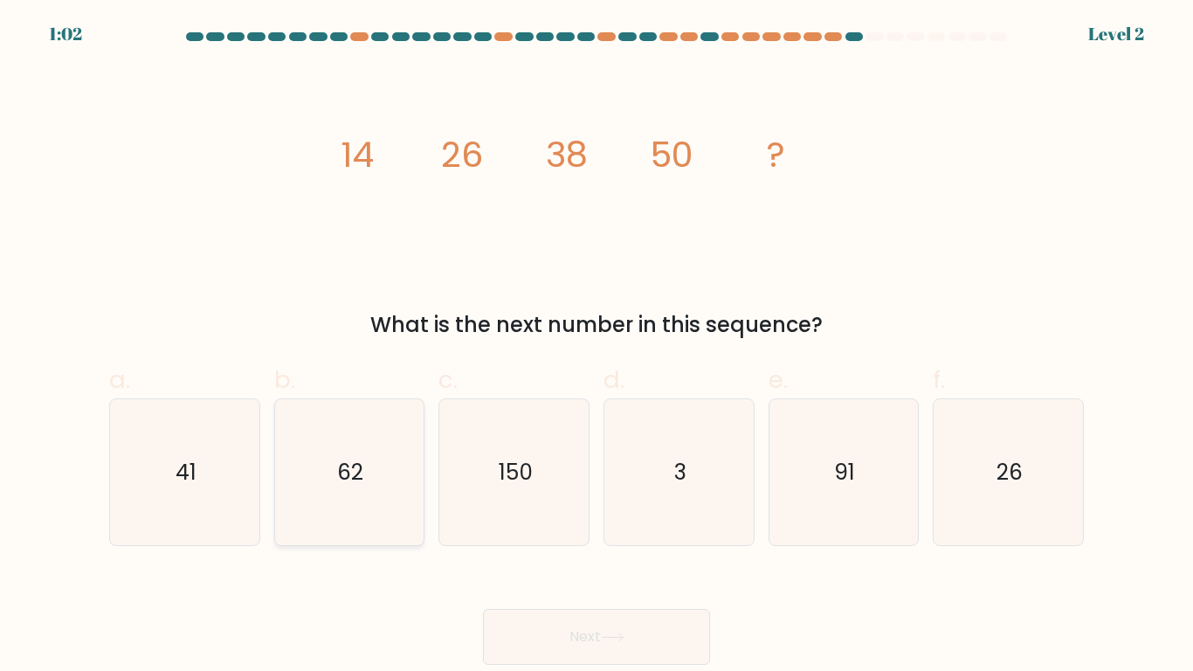
click at [421, 499] on icon "62" at bounding box center [349, 472] width 146 height 146
click at [596, 347] on input "b. 62" at bounding box center [596, 340] width 1 height 11
radio input "true"
click at [572, 637] on button "Next" at bounding box center [596, 637] width 227 height 56
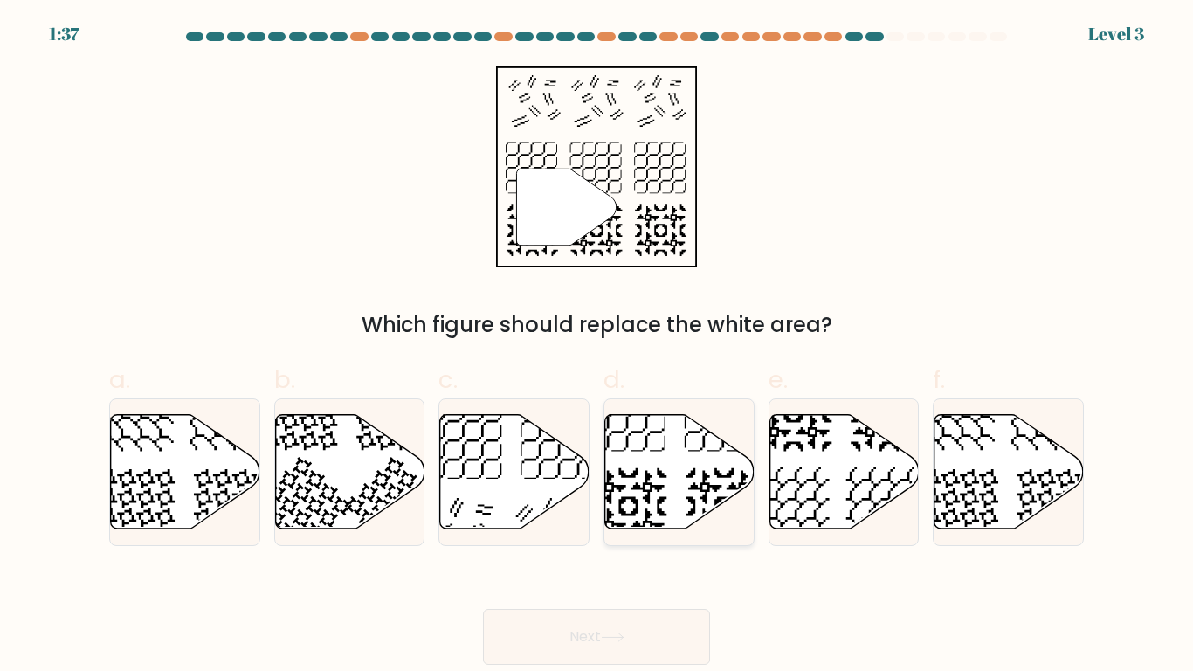
click at [649, 480] on icon at bounding box center [679, 471] width 149 height 114
click at [597, 347] on input "d." at bounding box center [596, 340] width 1 height 11
radio input "true"
click at [618, 628] on button "Next" at bounding box center [596, 637] width 227 height 56
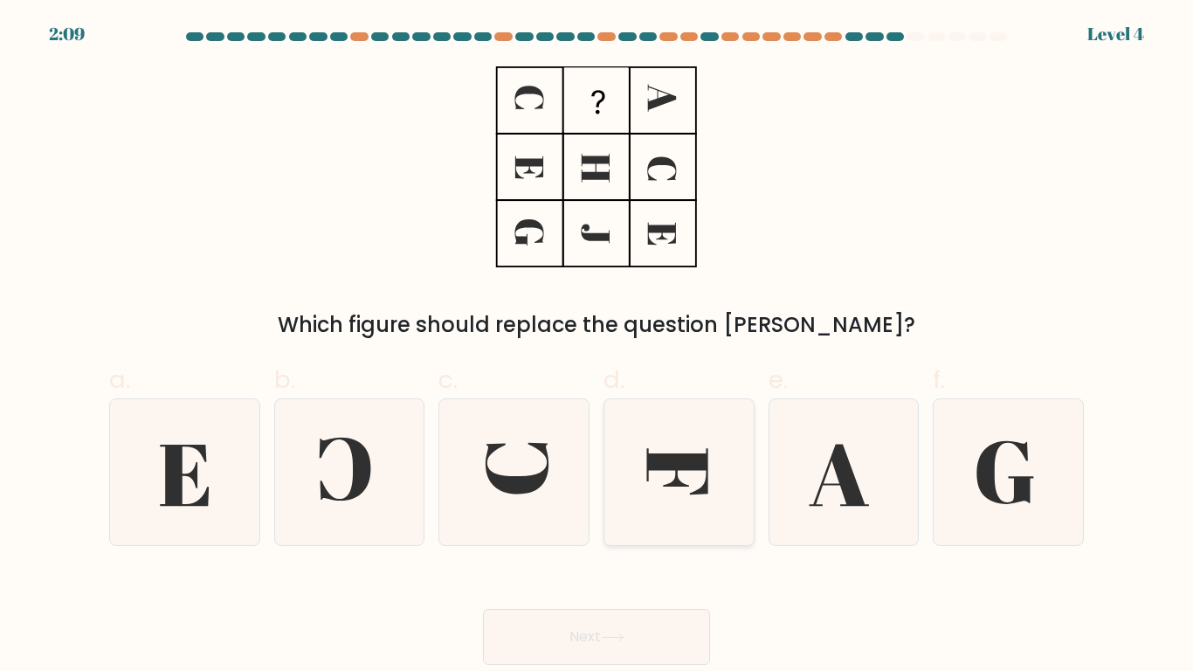
click at [693, 525] on icon at bounding box center [679, 472] width 146 height 146
click at [597, 347] on input "d." at bounding box center [596, 340] width 1 height 11
radio input "true"
click at [621, 633] on icon at bounding box center [613, 637] width 24 height 10
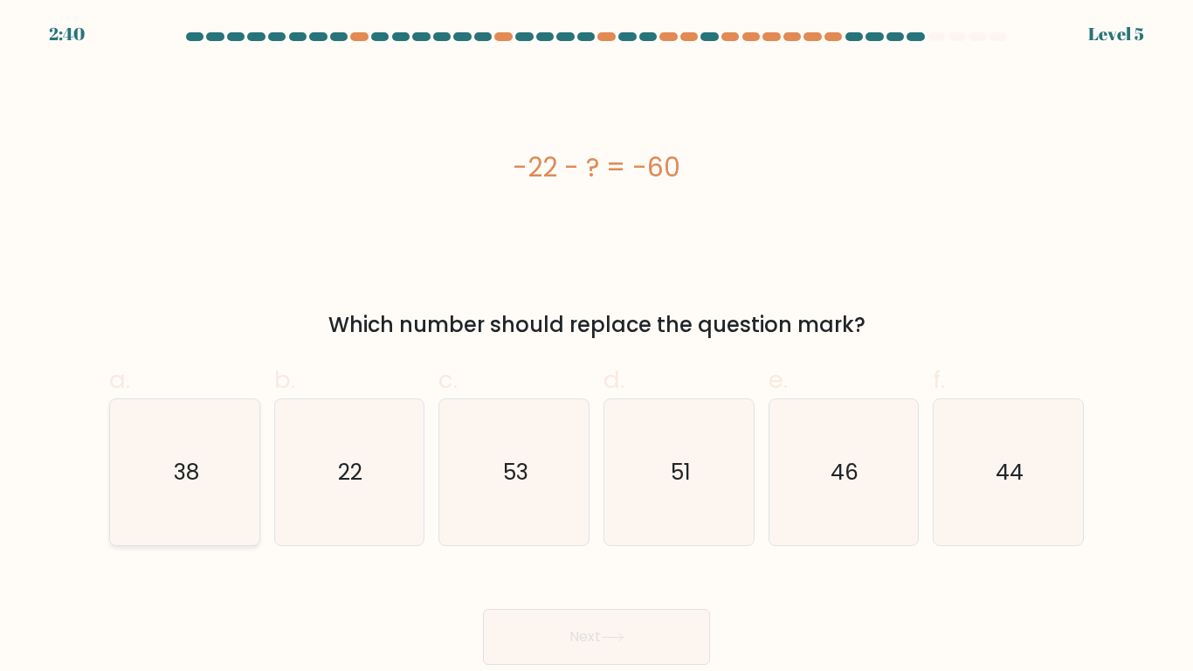
click at [228, 485] on icon "38" at bounding box center [185, 472] width 146 height 146
click at [596, 347] on input "a. 38" at bounding box center [596, 340] width 1 height 11
radio input "true"
click at [503, 620] on button "Next" at bounding box center [596, 637] width 227 height 56
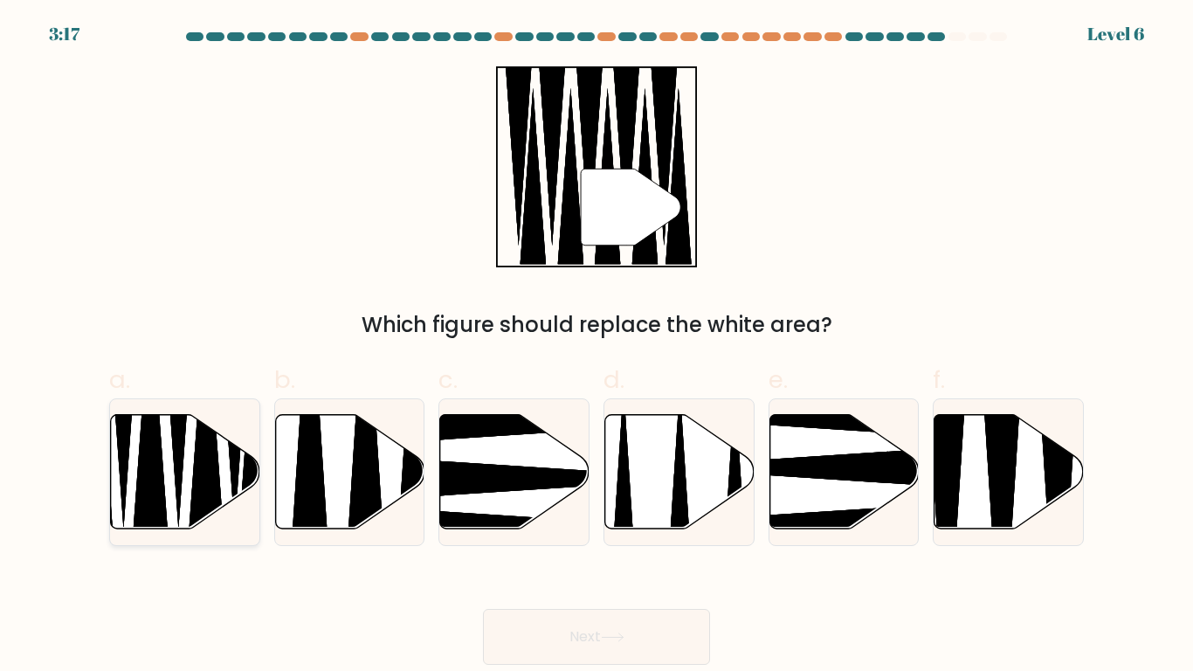
click at [228, 513] on icon at bounding box center [184, 472] width 149 height 116
click at [596, 347] on input "a." at bounding box center [596, 340] width 1 height 11
radio input "true"
click at [513, 623] on button "Next" at bounding box center [596, 637] width 227 height 56
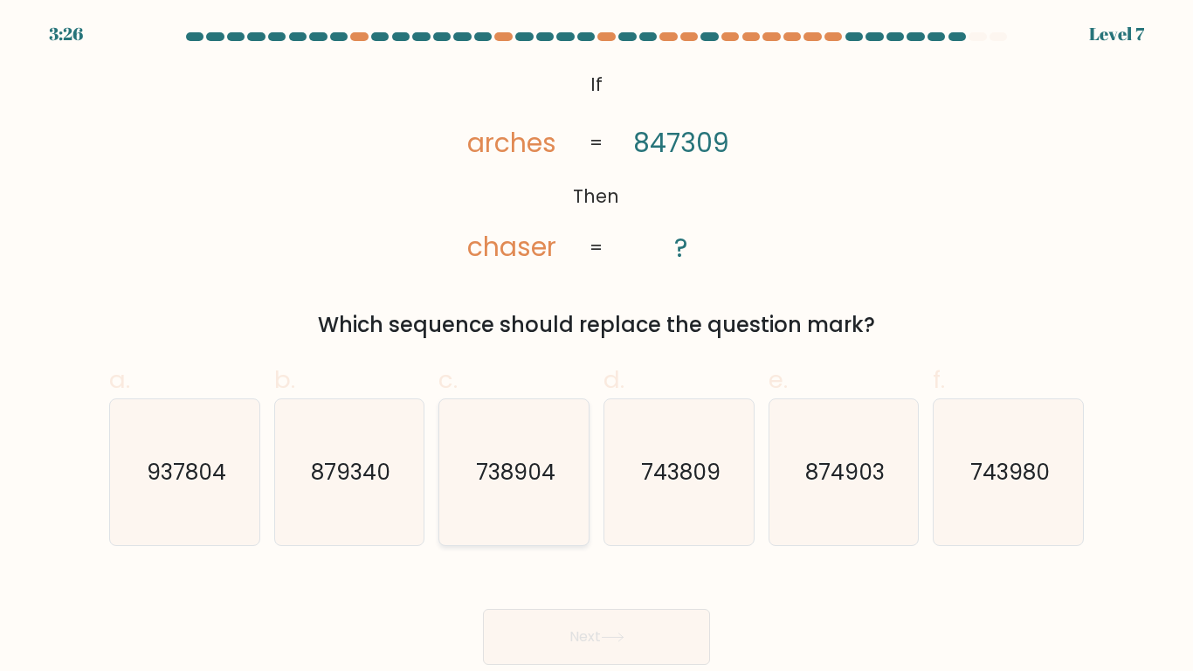
click at [582, 501] on icon "738904" at bounding box center [514, 472] width 146 height 146
click at [596, 347] on input "c. 738904" at bounding box center [596, 340] width 1 height 11
radio input "true"
click at [637, 649] on button "Next" at bounding box center [596, 637] width 227 height 56
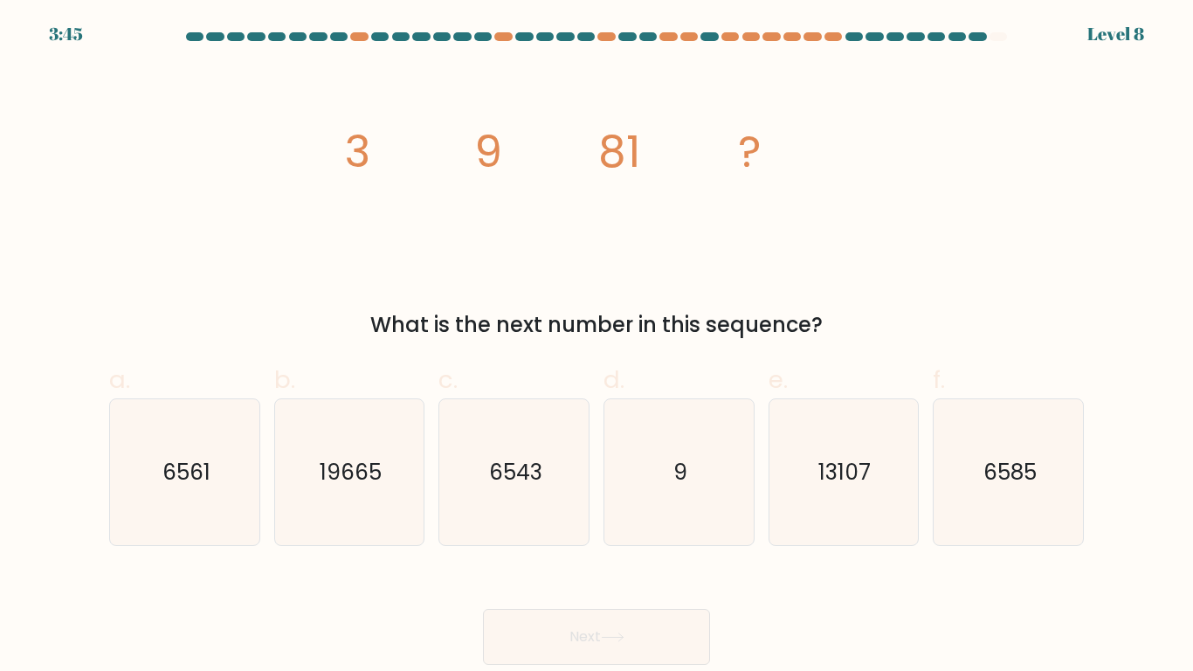
click at [531, 239] on icon "image/svg+xml 3 9 81 ?" at bounding box center [596, 166] width 524 height 201
click at [209, 483] on text "6561" at bounding box center [186, 472] width 48 height 31
click at [596, 347] on input "a. 6561" at bounding box center [596, 340] width 1 height 11
radio input "true"
click at [550, 631] on button "Next" at bounding box center [596, 637] width 227 height 56
